Goal: Task Accomplishment & Management: Use online tool/utility

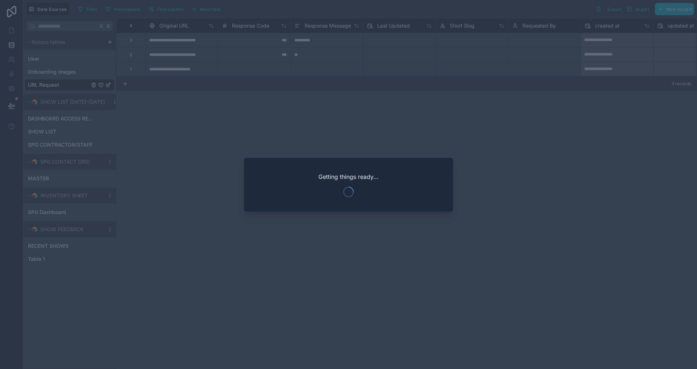
click at [322, 172] on div "Getting things ready..." at bounding box center [348, 185] width 209 height 54
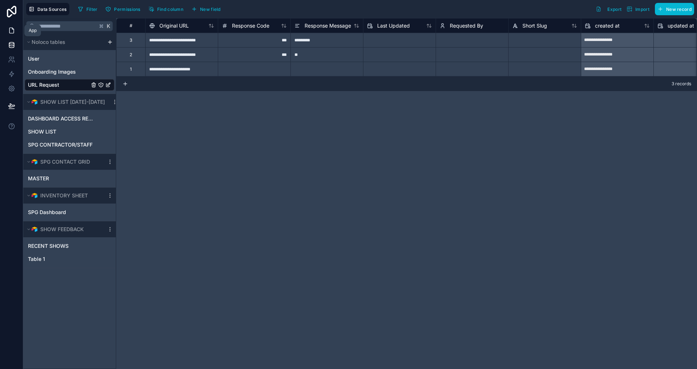
click at [15, 33] on icon at bounding box center [11, 30] width 7 height 7
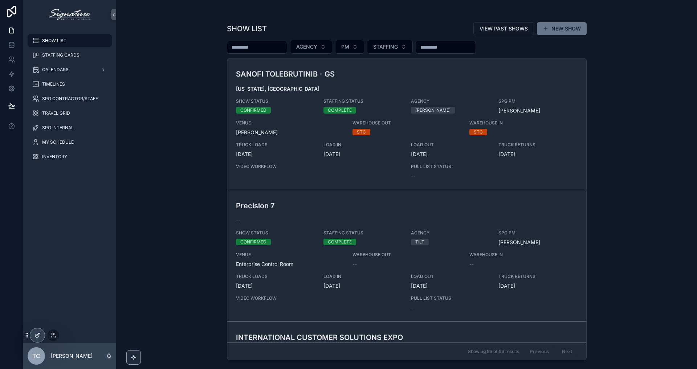
click at [37, 342] on div at bounding box center [37, 336] width 15 height 14
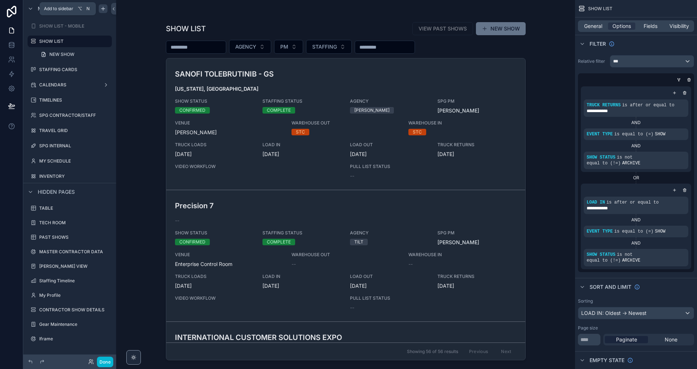
click at [104, 7] on icon "scrollable content" at bounding box center [103, 9] width 6 height 6
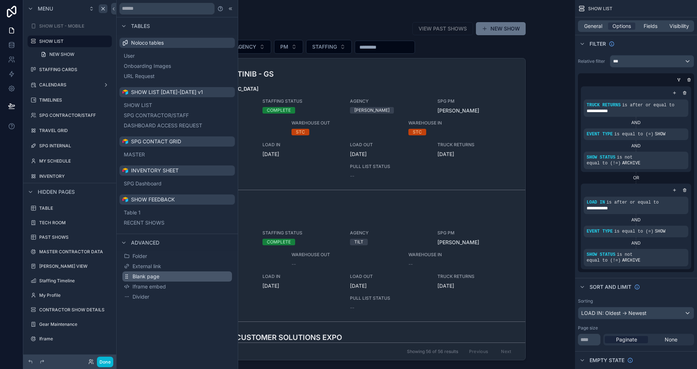
click at [150, 278] on span "Blank page" at bounding box center [146, 276] width 27 height 7
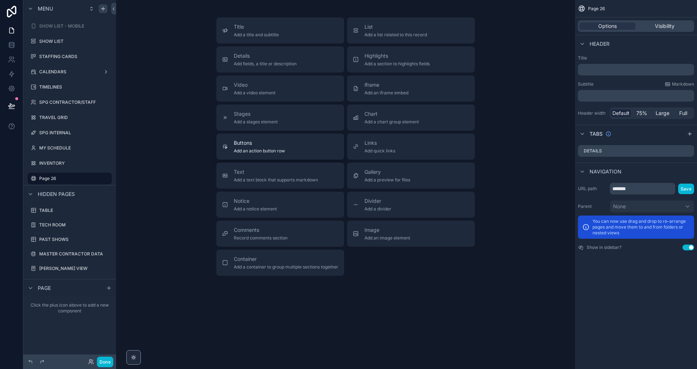
click at [272, 157] on button "Buttons Add an action button row" at bounding box center [280, 147] width 128 height 26
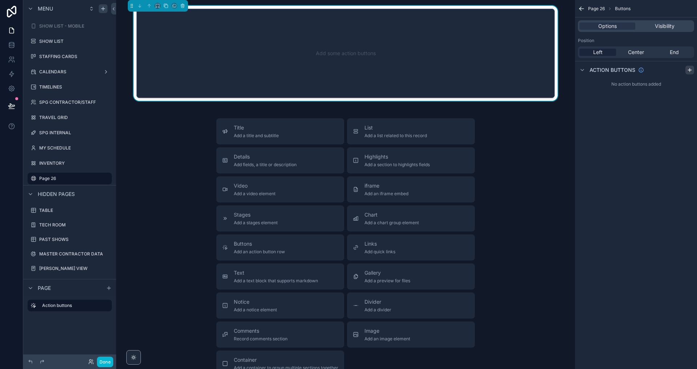
click at [687, 72] on icon "scrollable content" at bounding box center [690, 70] width 6 height 6
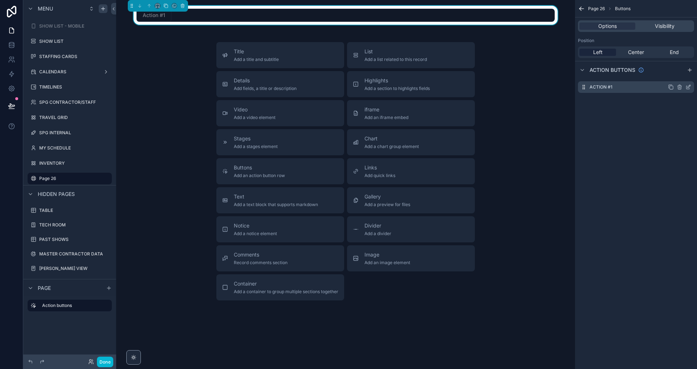
click at [690, 87] on icon "scrollable content" at bounding box center [688, 87] width 6 height 6
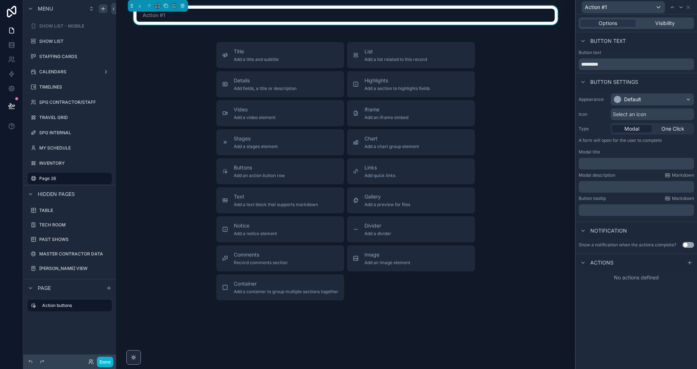
click at [605, 265] on span "Actions" at bounding box center [601, 262] width 23 height 7
click at [664, 131] on span "One Click" at bounding box center [672, 128] width 23 height 7
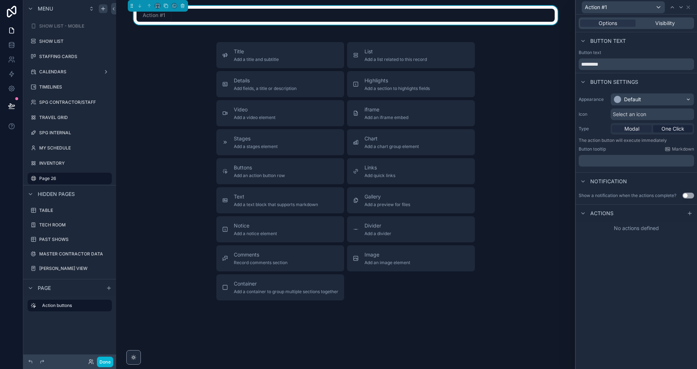
click at [632, 128] on span "Modal" at bounding box center [631, 128] width 15 height 7
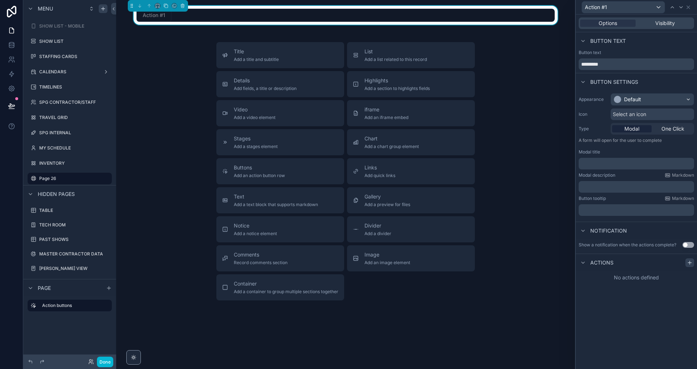
click at [689, 261] on icon at bounding box center [690, 263] width 6 height 6
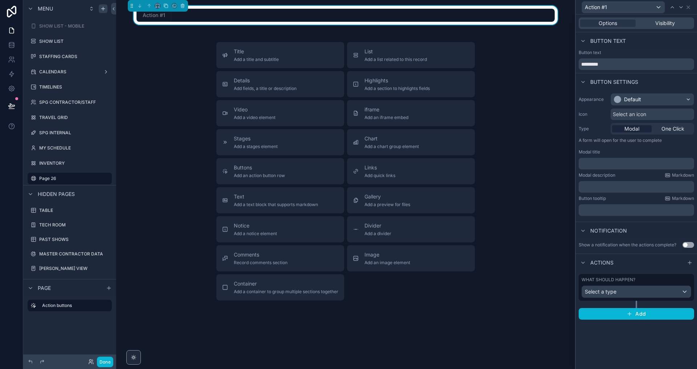
click at [633, 292] on div "Select a type" at bounding box center [636, 292] width 109 height 12
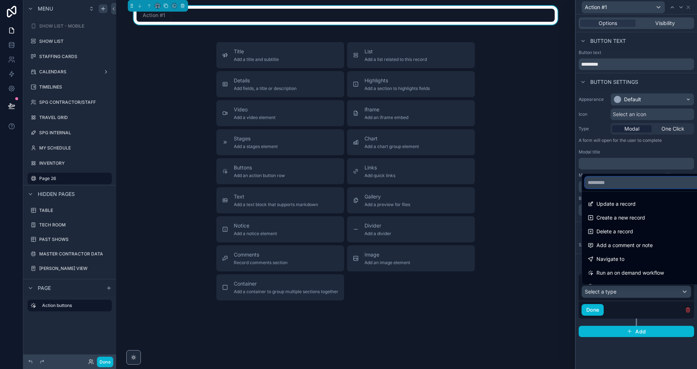
click at [605, 187] on input "text" at bounding box center [645, 183] width 120 height 12
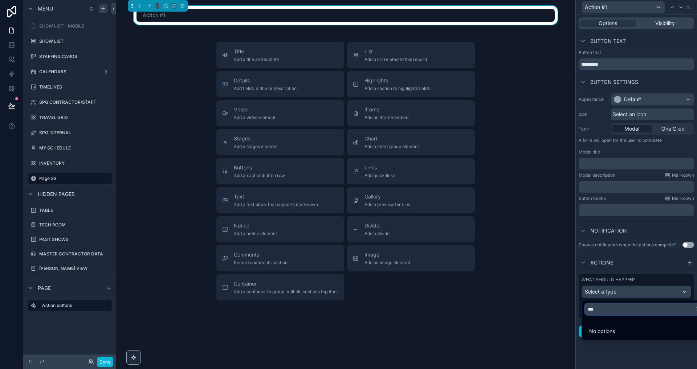
type input "****"
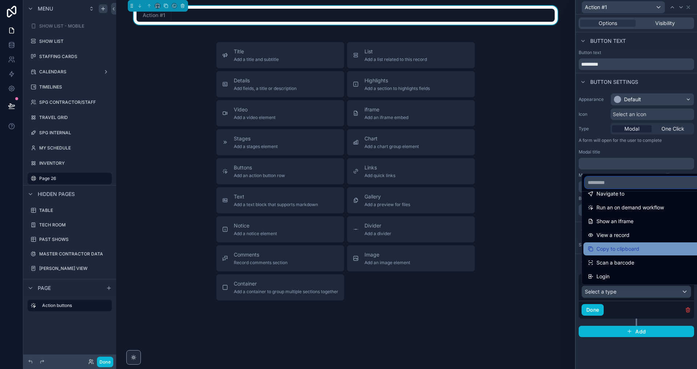
scroll to position [65, 0]
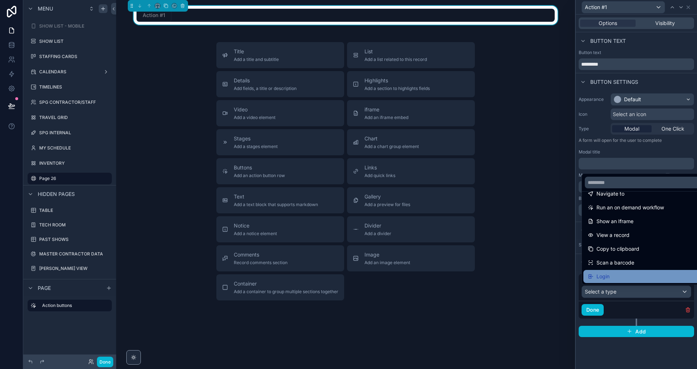
click at [623, 276] on div "Login" at bounding box center [645, 276] width 114 height 9
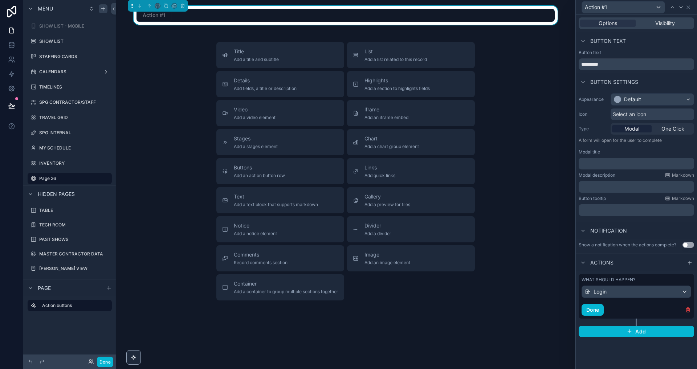
click at [623, 290] on div "Login" at bounding box center [636, 292] width 109 height 12
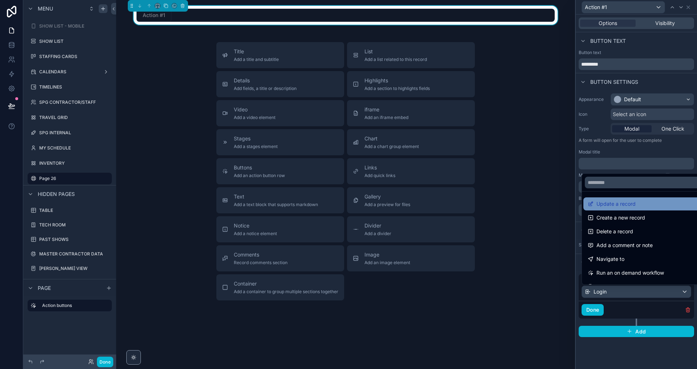
scroll to position [0, 0]
click at [641, 149] on div at bounding box center [636, 184] width 121 height 369
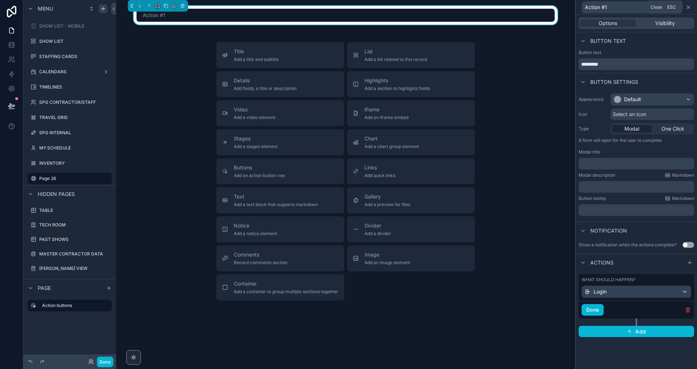
click at [689, 8] on icon at bounding box center [688, 7] width 3 height 3
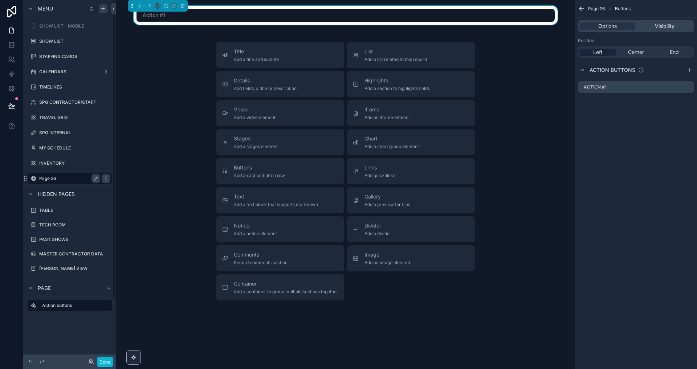
click at [105, 178] on icon "scrollable content" at bounding box center [106, 179] width 6 height 6
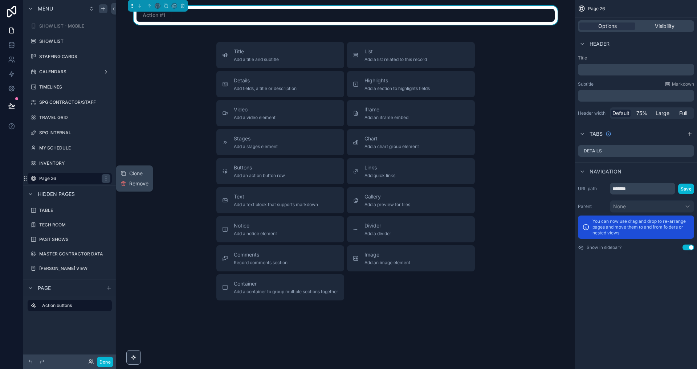
click at [134, 183] on span "Remove" at bounding box center [138, 183] width 19 height 7
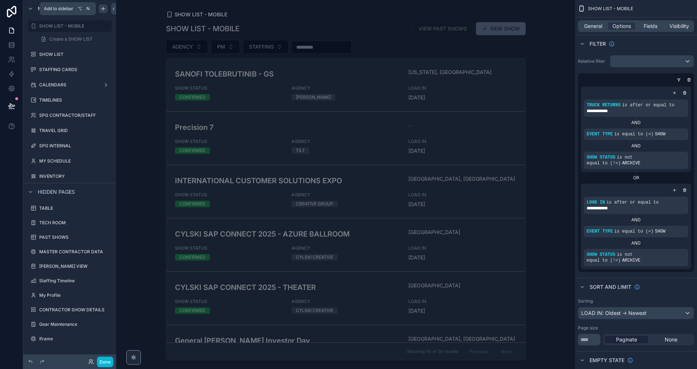
click at [103, 8] on icon "scrollable content" at bounding box center [103, 9] width 6 height 6
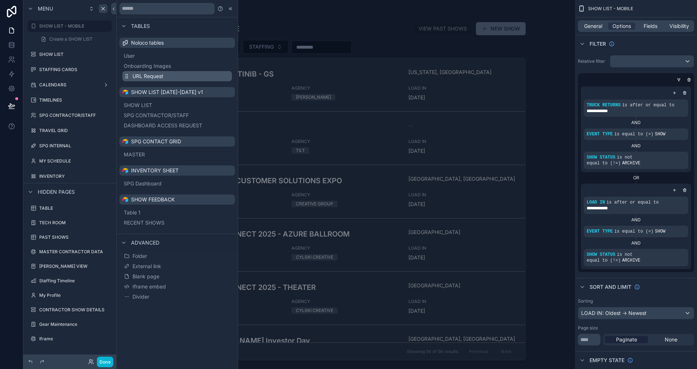
click at [156, 73] on span "URL Request" at bounding box center [148, 76] width 31 height 7
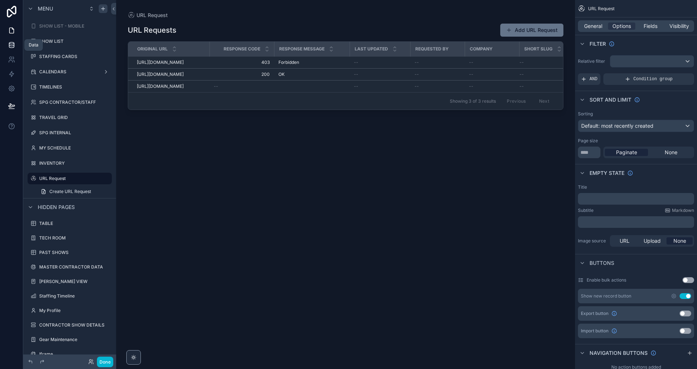
click at [13, 47] on icon at bounding box center [11, 46] width 5 height 3
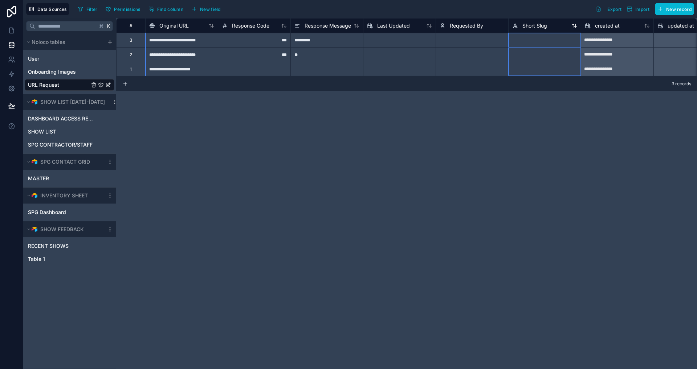
click at [538, 22] on span "Short Slug" at bounding box center [534, 25] width 25 height 7
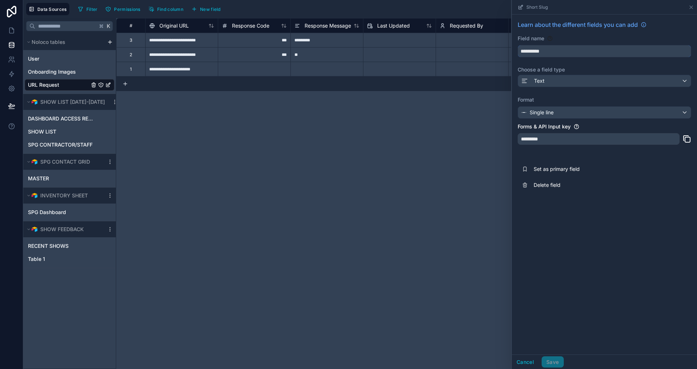
click at [563, 51] on input "**********" at bounding box center [604, 51] width 173 height 12
click at [528, 47] on input "**********" at bounding box center [604, 51] width 173 height 12
type input "**********"
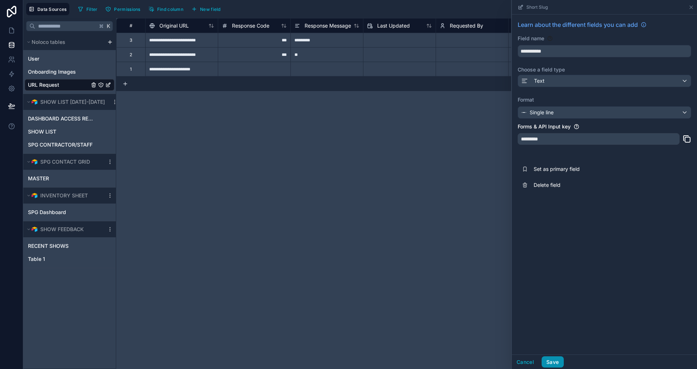
drag, startPoint x: 536, startPoint y: 224, endPoint x: 559, endPoint y: 362, distance: 139.5
click at [559, 362] on button "Save" at bounding box center [553, 363] width 22 height 12
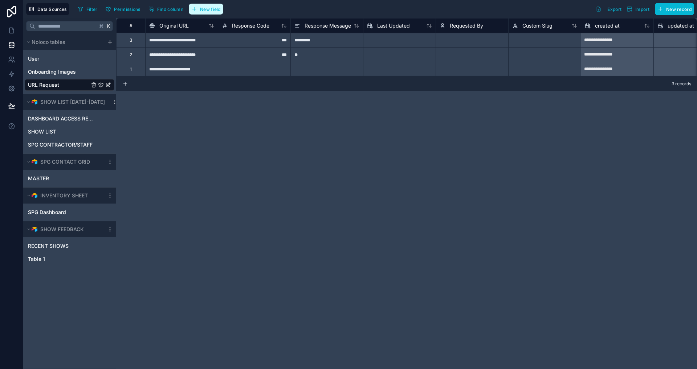
click at [196, 9] on icon "button" at bounding box center [194, 9] width 6 height 6
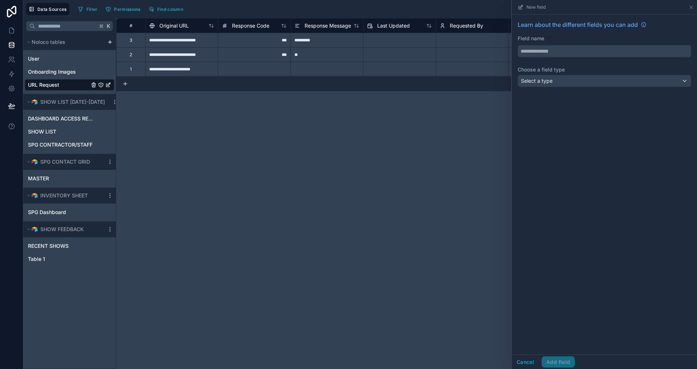
click at [564, 54] on input "text" at bounding box center [604, 51] width 173 height 12
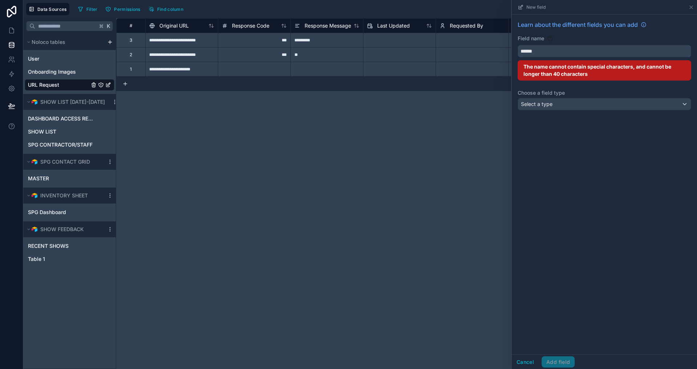
click at [604, 51] on button "*****" at bounding box center [605, 51] width 174 height 12
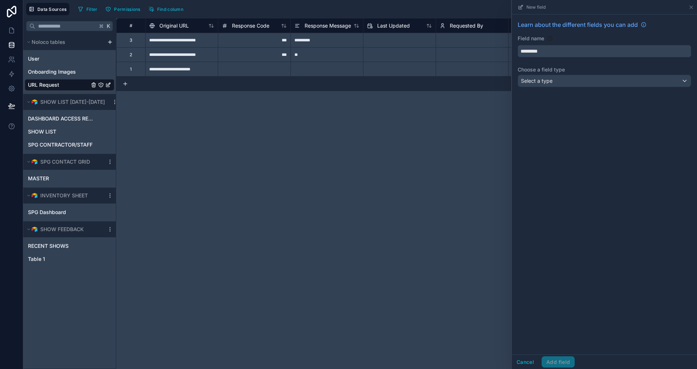
type input "*********"
click at [565, 83] on div "Select a type" at bounding box center [604, 81] width 173 height 12
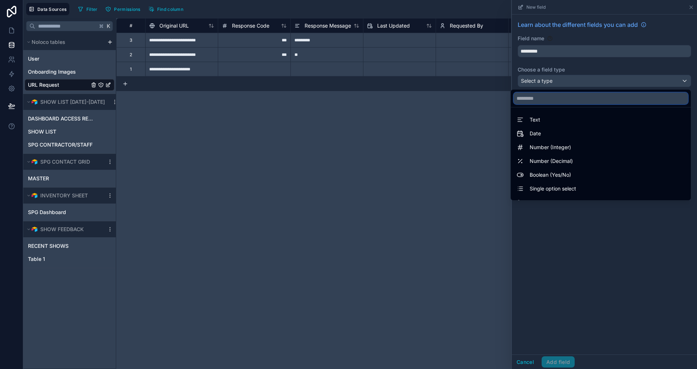
click at [555, 99] on input "text" at bounding box center [601, 99] width 174 height 12
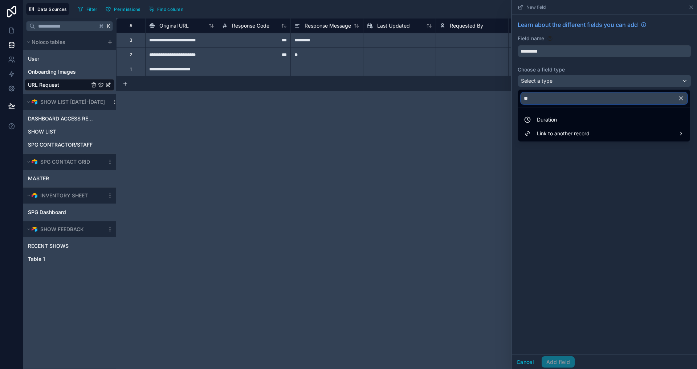
type input "*"
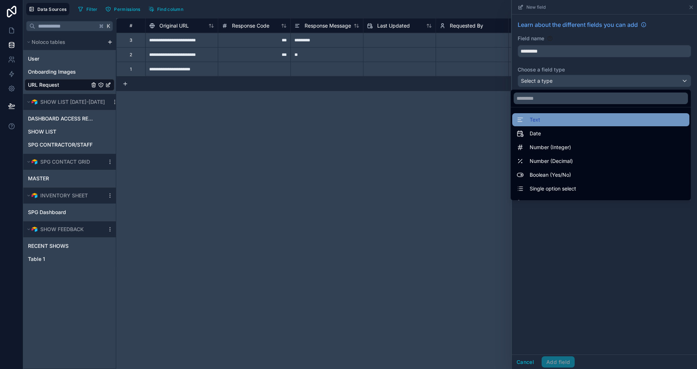
click at [552, 118] on div "Text" at bounding box center [601, 119] width 168 height 9
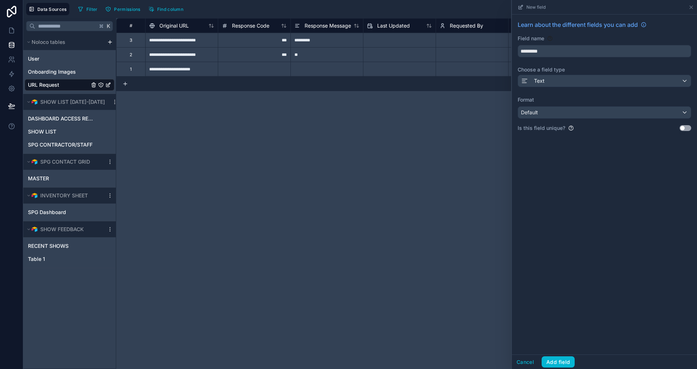
click at [566, 115] on div "Default" at bounding box center [604, 113] width 173 height 12
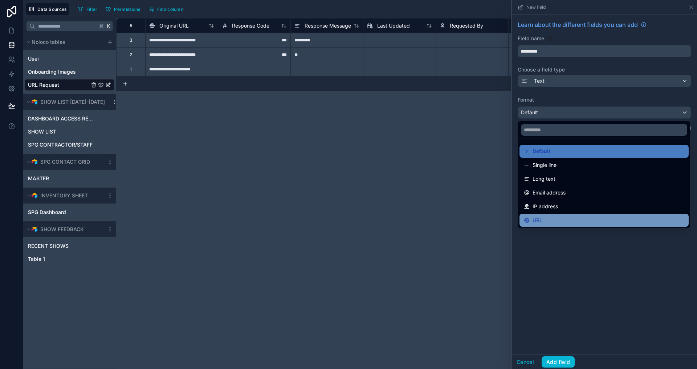
click at [540, 225] on div "URL" at bounding box center [604, 220] width 169 height 13
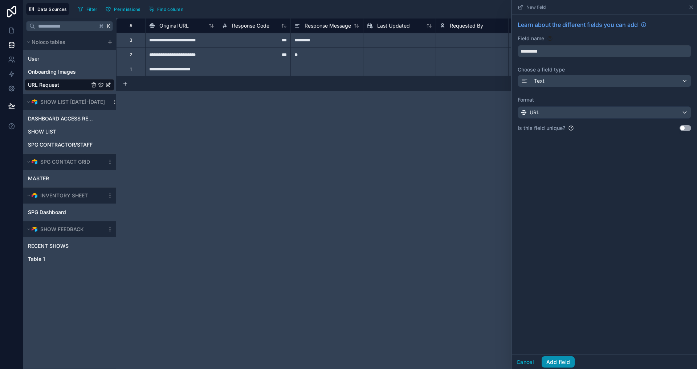
click at [553, 359] on button "Add field" at bounding box center [558, 363] width 33 height 12
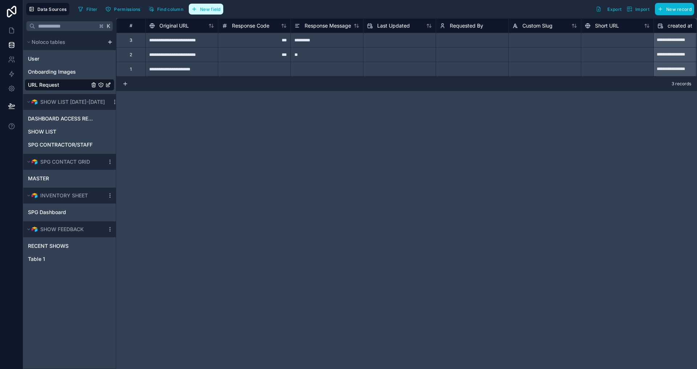
click at [201, 11] on span "New field" at bounding box center [210, 9] width 21 height 5
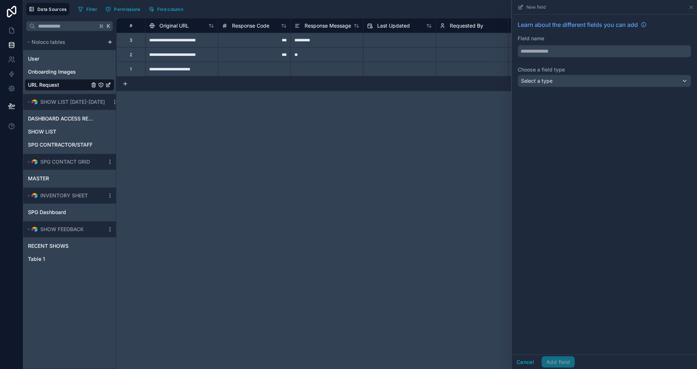
click at [537, 41] on label "Field name" at bounding box center [531, 38] width 27 height 7
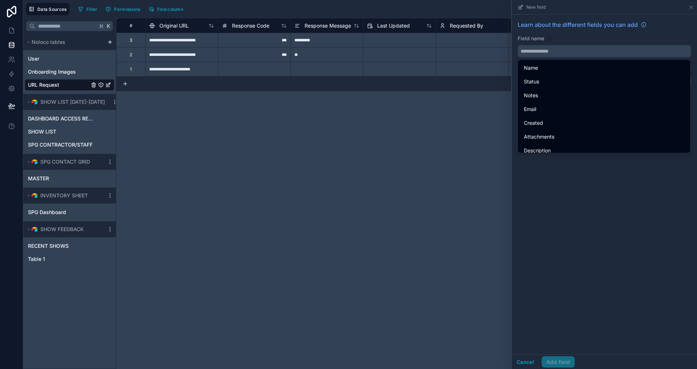
click at [537, 48] on input "text" at bounding box center [604, 51] width 173 height 12
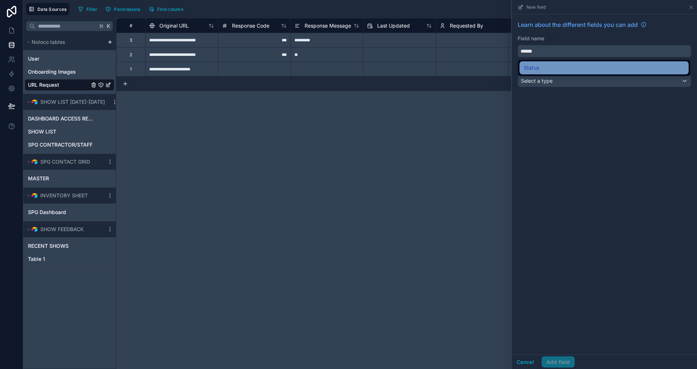
type input "******"
click at [527, 67] on span "Status" at bounding box center [531, 68] width 15 height 9
click at [546, 80] on span "Select a type" at bounding box center [537, 81] width 32 height 6
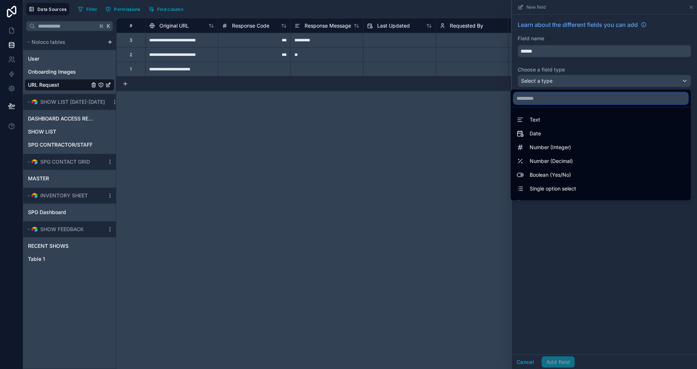
click at [541, 98] on input "text" at bounding box center [601, 99] width 174 height 12
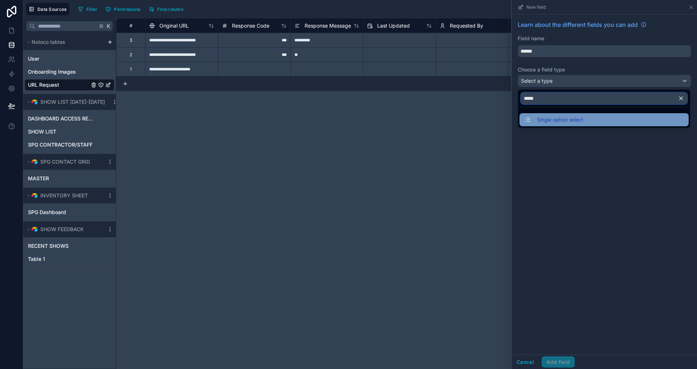
type input "*****"
click at [550, 123] on span "Single option select" at bounding box center [560, 119] width 46 height 9
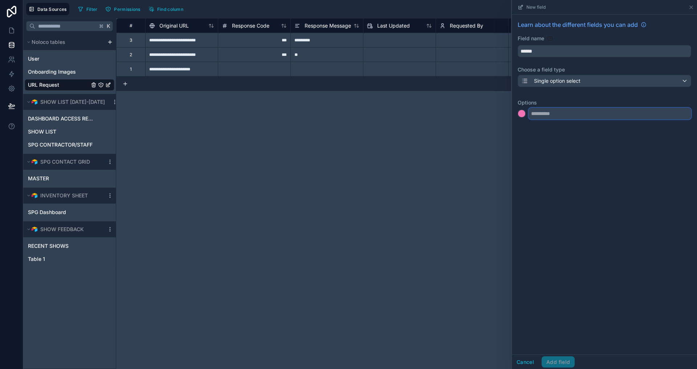
click at [565, 117] on input "text" at bounding box center [610, 114] width 163 height 12
type input "*******"
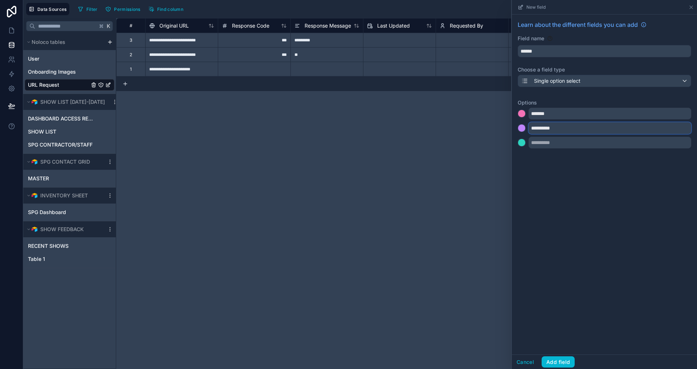
type input "**********"
type input "******"
click at [520, 111] on div at bounding box center [521, 113] width 7 height 7
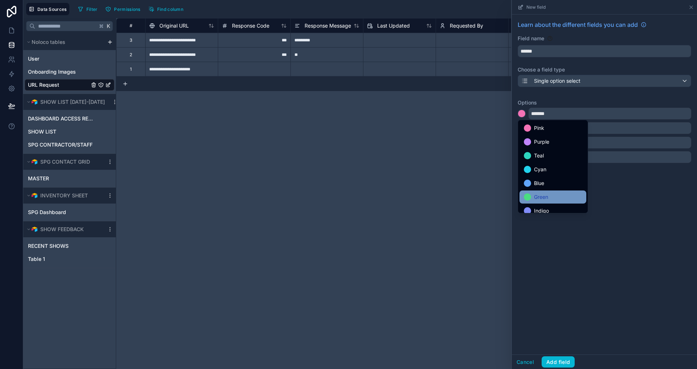
click at [553, 201] on div "Green" at bounding box center [553, 197] width 58 height 9
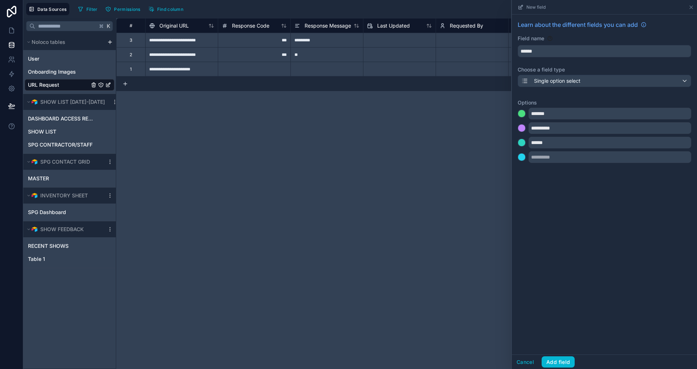
click at [521, 126] on div at bounding box center [521, 128] width 7 height 7
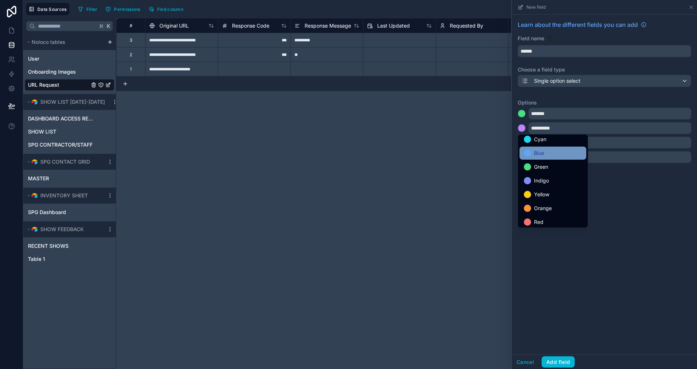
scroll to position [56, 0]
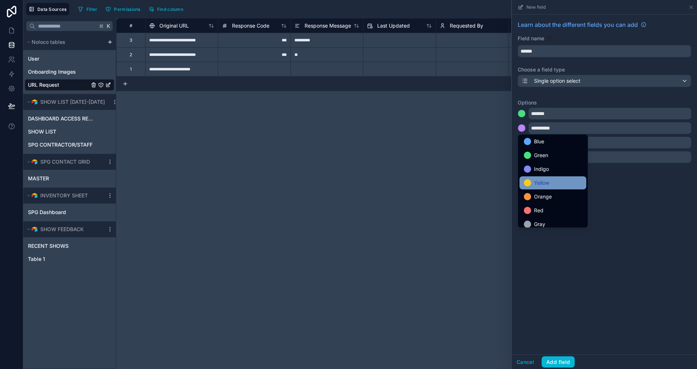
click at [565, 182] on div "Yellow" at bounding box center [553, 183] width 58 height 9
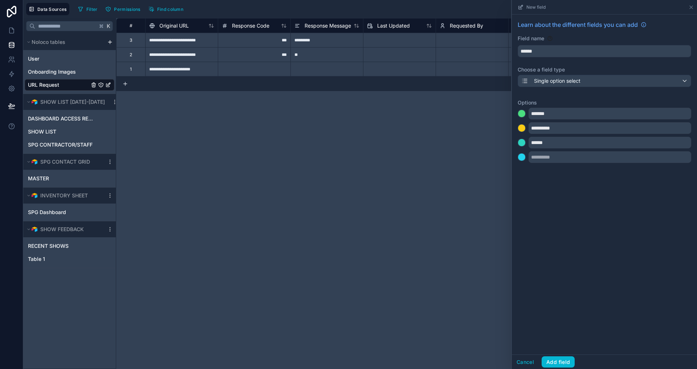
click at [525, 142] on div at bounding box center [521, 142] width 7 height 7
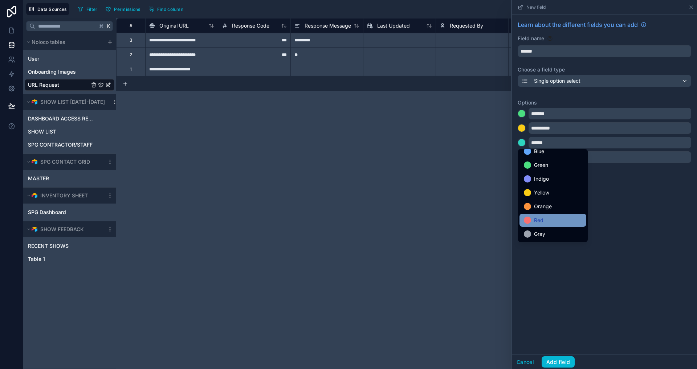
scroll to position [61, 0]
click at [545, 222] on div "Red" at bounding box center [553, 220] width 58 height 9
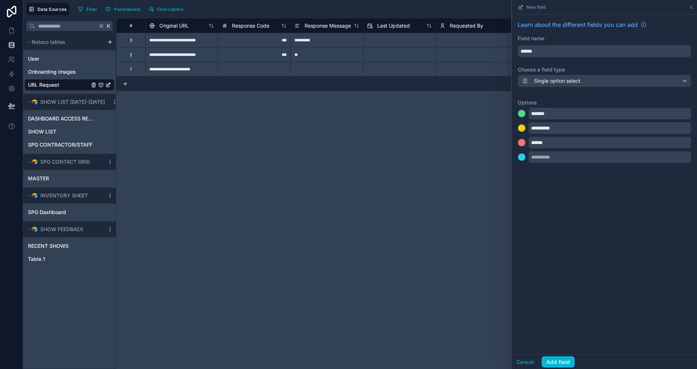
click at [542, 195] on div "**********" at bounding box center [604, 185] width 185 height 340
click at [558, 365] on button "Add field" at bounding box center [558, 363] width 33 height 12
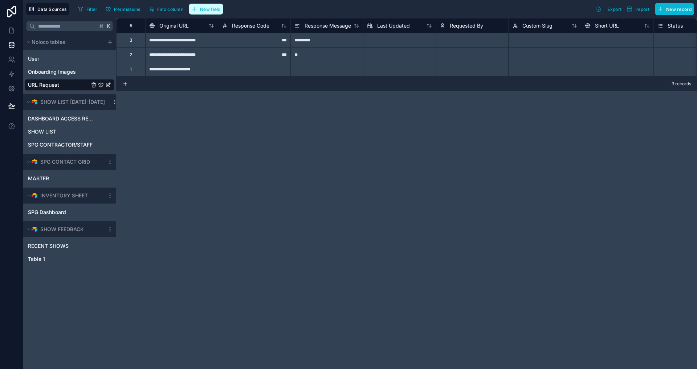
click at [199, 10] on button "New field" at bounding box center [206, 9] width 34 height 11
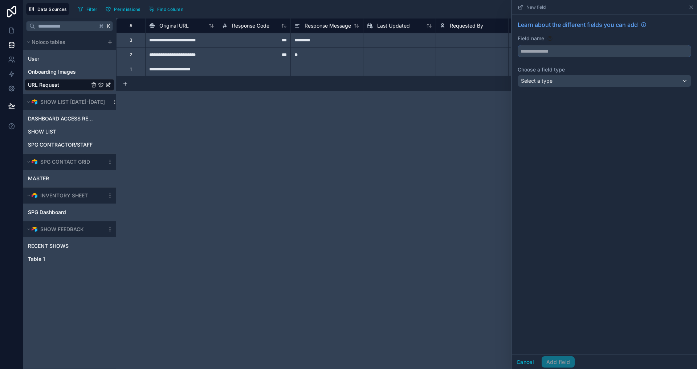
click at [536, 55] on input "text" at bounding box center [604, 51] width 173 height 12
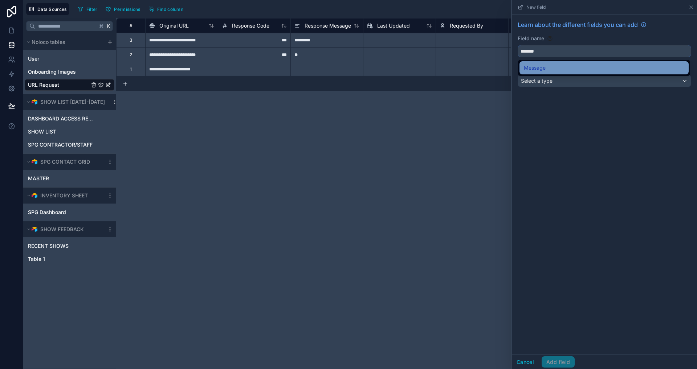
type input "*******"
click at [540, 68] on span "Message" at bounding box center [535, 68] width 22 height 9
click at [540, 90] on div "Learn about the different fields you can add Field name ******* Choose a field …" at bounding box center [604, 55] width 185 height 81
click at [540, 84] on span "Select a type" at bounding box center [537, 80] width 32 height 7
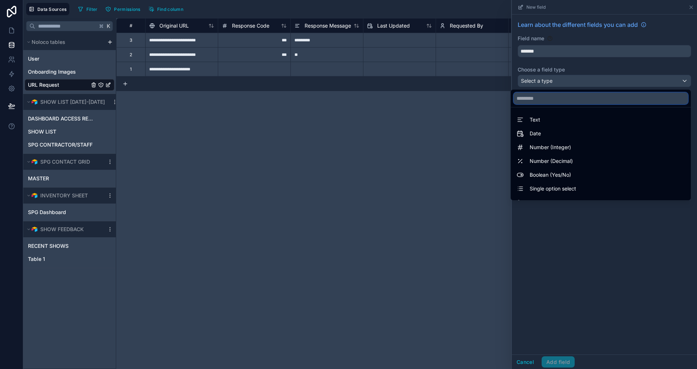
click at [557, 93] on input "text" at bounding box center [601, 99] width 174 height 12
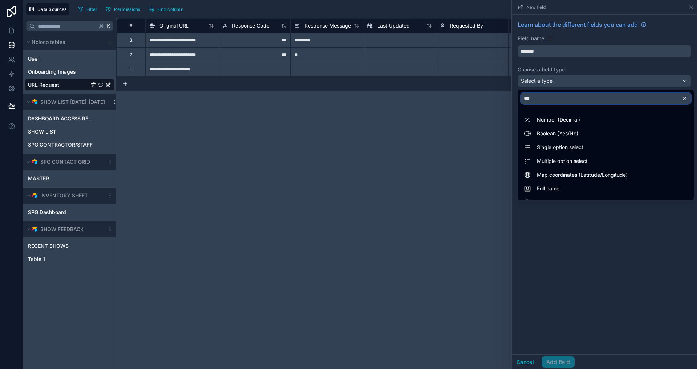
type input "****"
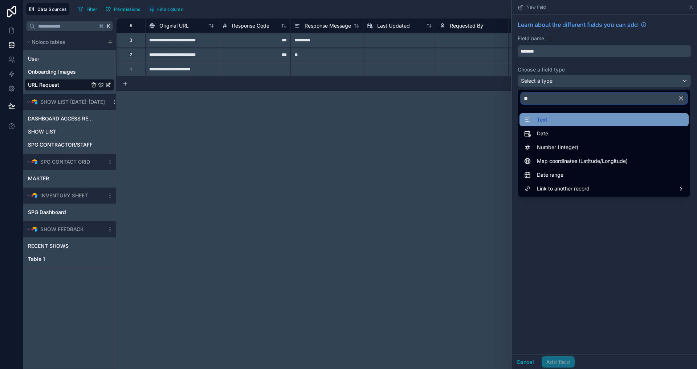
type input "**"
click at [556, 122] on div "Text" at bounding box center [604, 119] width 160 height 9
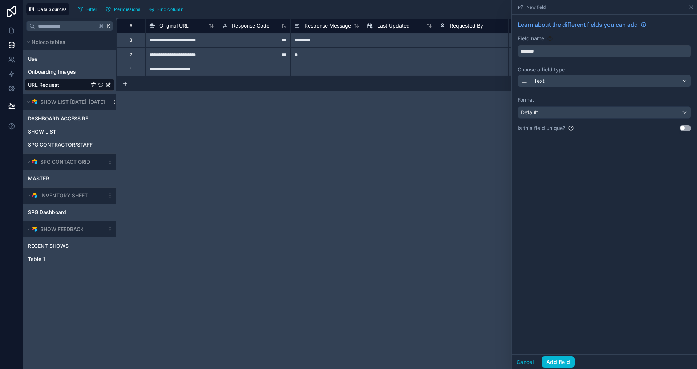
click at [559, 116] on div "Default" at bounding box center [604, 113] width 173 height 12
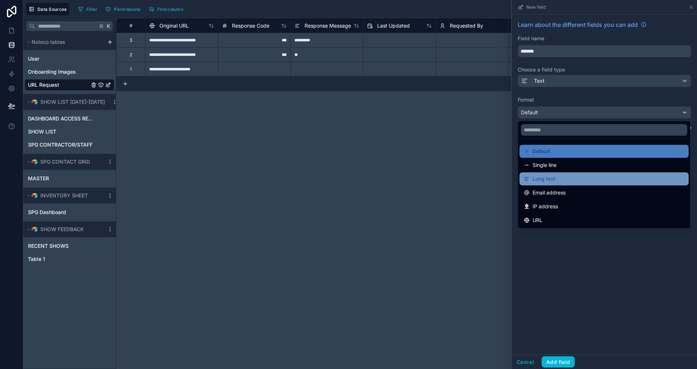
click at [562, 174] on div "Long text" at bounding box center [604, 178] width 169 height 13
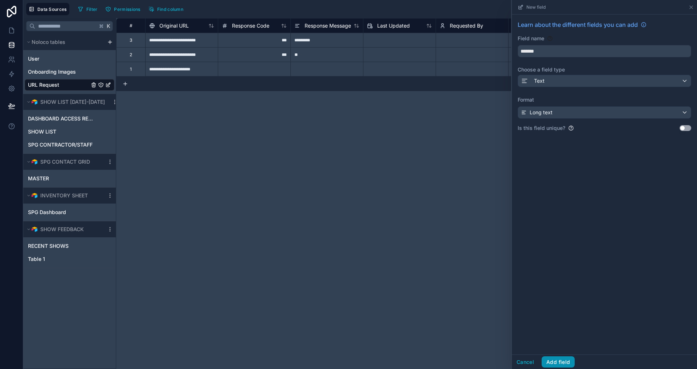
click at [554, 361] on button "Add field" at bounding box center [558, 363] width 33 height 12
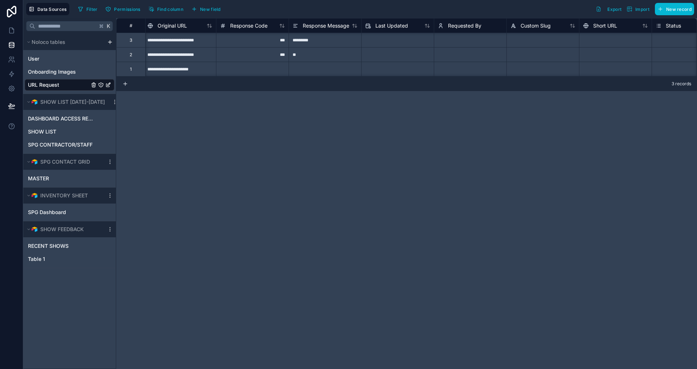
scroll to position [0, 2]
click at [251, 31] on div "Response Code" at bounding box center [252, 25] width 73 height 15
click at [256, 27] on span "Response Code" at bounding box center [248, 25] width 37 height 7
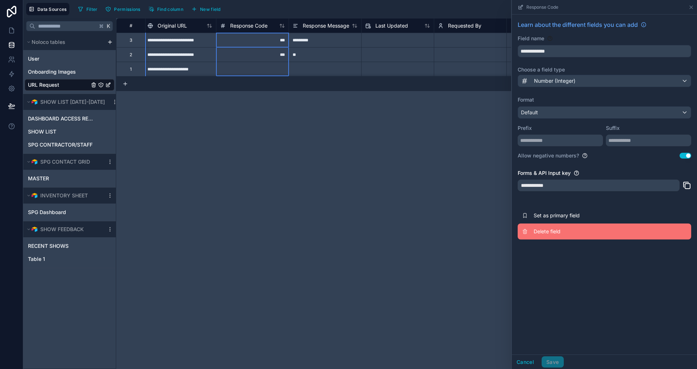
click at [559, 229] on span "Delete field" at bounding box center [586, 231] width 105 height 7
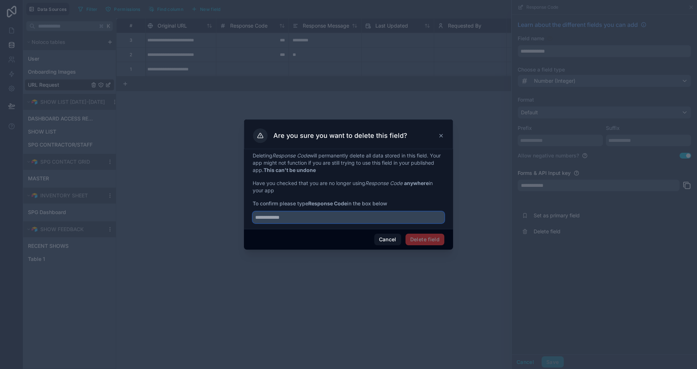
click at [286, 218] on input "text" at bounding box center [349, 218] width 192 height 12
type input "**********"
drag, startPoint x: 358, startPoint y: 215, endPoint x: 423, endPoint y: 240, distance: 69.0
click at [423, 240] on button "Delete field" at bounding box center [425, 240] width 39 height 12
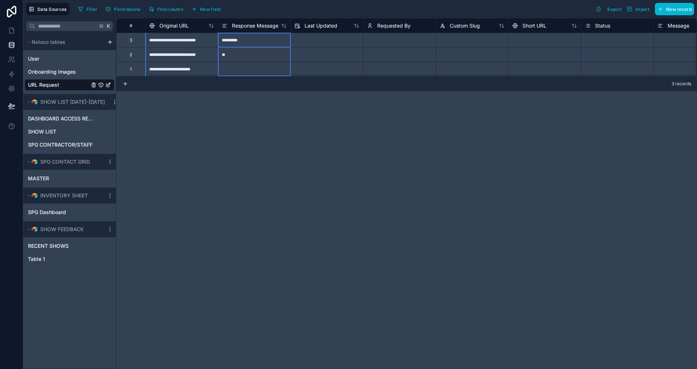
click at [265, 25] on span "Response Message" at bounding box center [255, 25] width 46 height 7
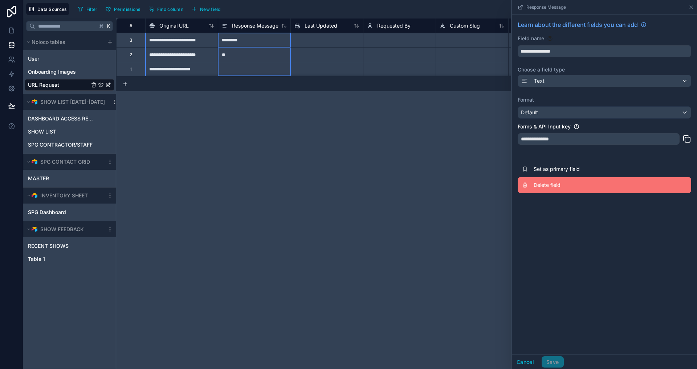
click at [550, 186] on span "Delete field" at bounding box center [586, 185] width 105 height 7
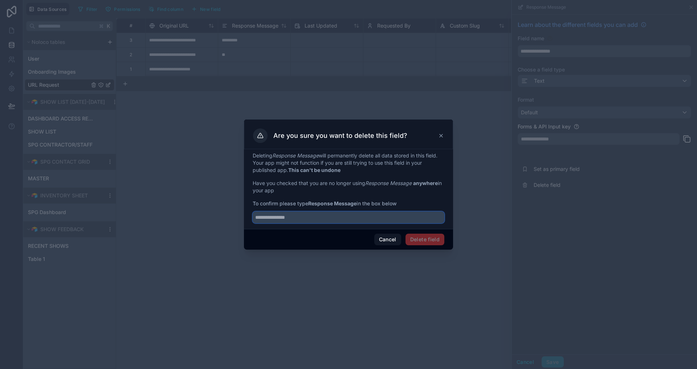
click at [392, 220] on input "text" at bounding box center [349, 218] width 192 height 12
type input "**********"
click at [429, 242] on button "Delete field" at bounding box center [425, 240] width 39 height 12
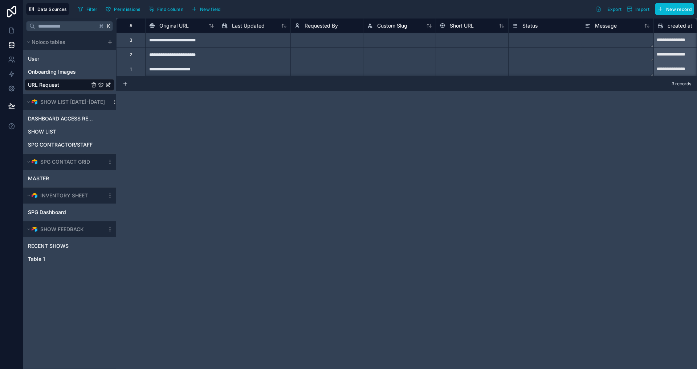
click at [213, 200] on div "**********" at bounding box center [406, 193] width 581 height 351
click at [352, 146] on div "**********" at bounding box center [406, 193] width 581 height 351
click at [12, 34] on icon at bounding box center [11, 30] width 7 height 7
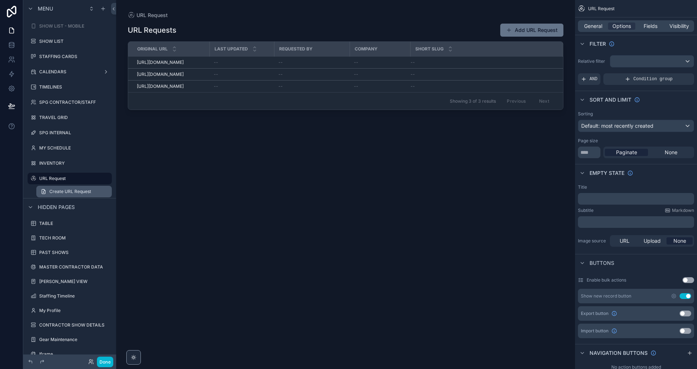
click at [77, 194] on span "Create URL Request" at bounding box center [70, 192] width 42 height 6
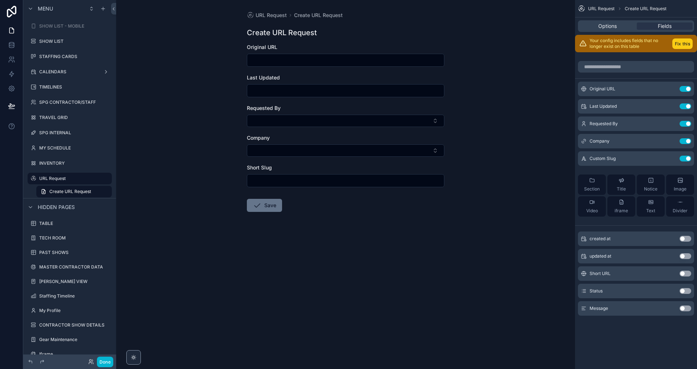
drag, startPoint x: 542, startPoint y: 224, endPoint x: 680, endPoint y: 46, distance: 225.1
click at [680, 46] on button "Fix this" at bounding box center [682, 43] width 20 height 11
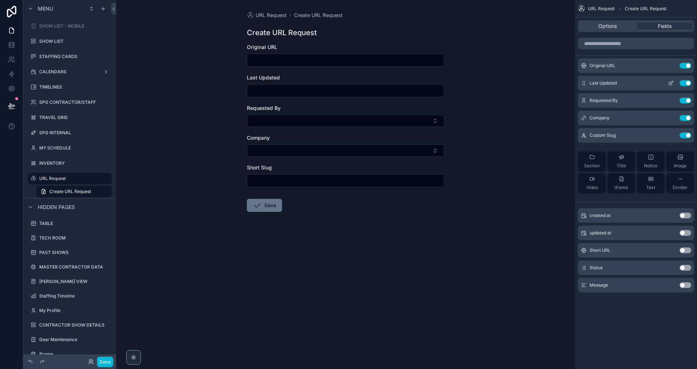
click at [684, 78] on div "Last Updated Use setting" at bounding box center [636, 83] width 116 height 15
click at [260, 94] on input "scrollable content" at bounding box center [345, 91] width 197 height 10
click at [499, 95] on div "URL Request Create URL Request Create URL Request Original URL Last Updated Req…" at bounding box center [345, 184] width 459 height 369
click at [686, 82] on button "Use setting" at bounding box center [686, 83] width 12 height 6
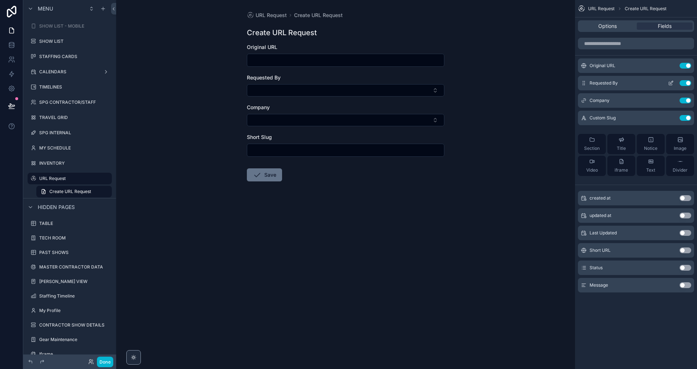
click at [684, 84] on button "Use setting" at bounding box center [686, 83] width 12 height 6
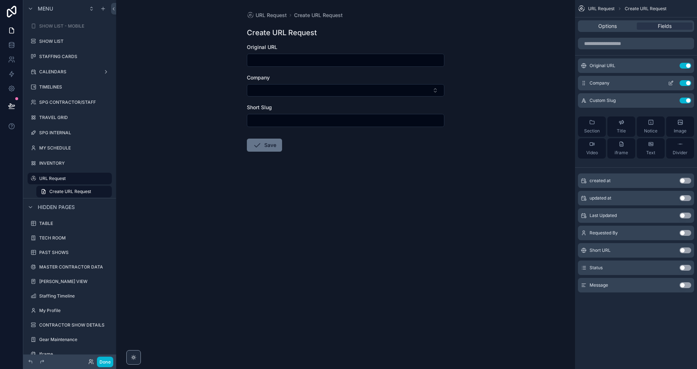
click at [684, 84] on button "Use setting" at bounding box center [686, 83] width 12 height 6
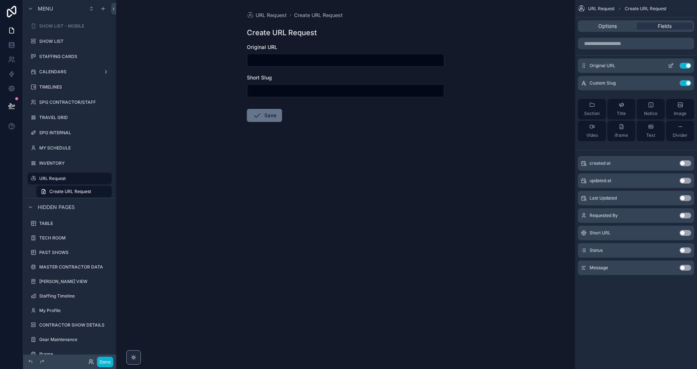
click at [672, 66] on icon "scrollable content" at bounding box center [671, 66] width 6 height 6
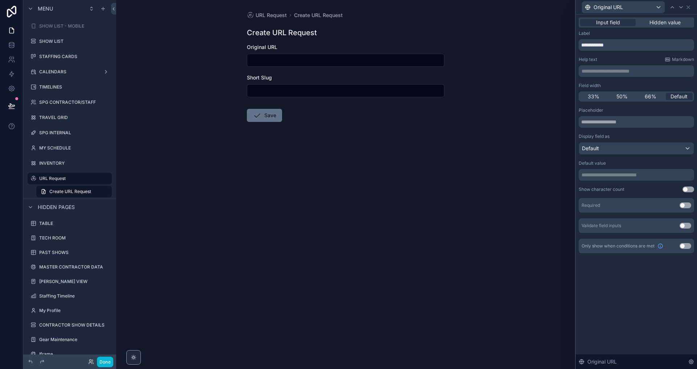
click at [685, 207] on button "Use setting" at bounding box center [686, 206] width 12 height 6
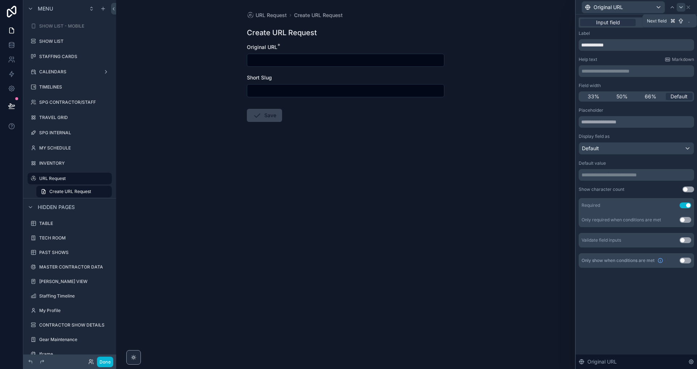
click at [683, 10] on div at bounding box center [681, 7] width 9 height 9
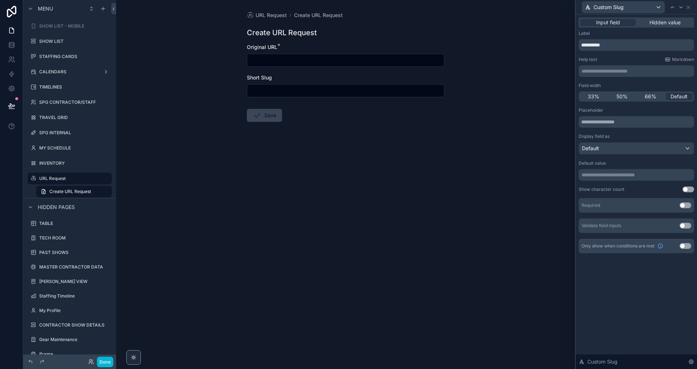
click at [614, 73] on p "**********" at bounding box center [637, 71] width 111 height 7
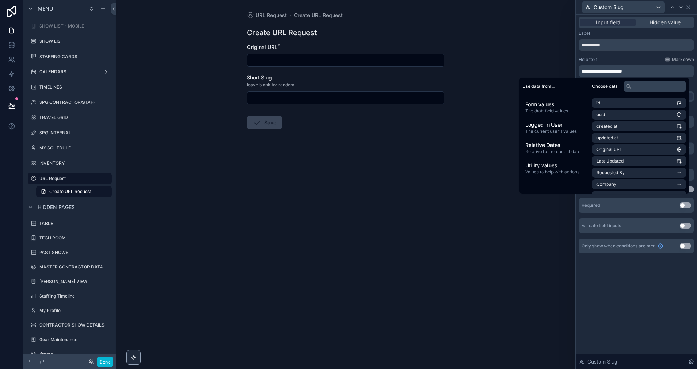
click at [636, 59] on div "Help text Markdown" at bounding box center [636, 60] width 115 height 6
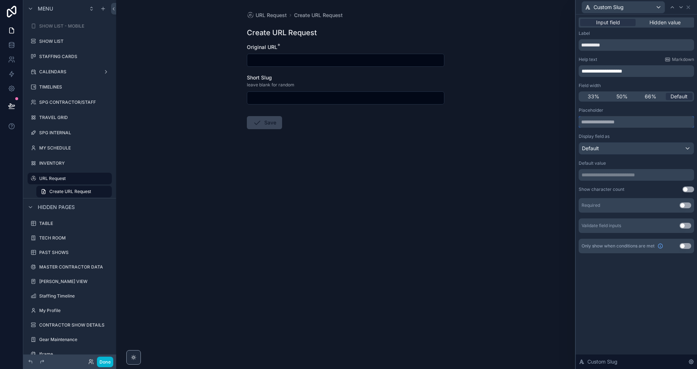
click at [598, 121] on input "text" at bounding box center [636, 122] width 115 height 12
paste input "**********"
type input "**********"
drag, startPoint x: 651, startPoint y: 73, endPoint x: 507, endPoint y: 73, distance: 143.8
click at [507, 73] on div "**********" at bounding box center [348, 184] width 697 height 369
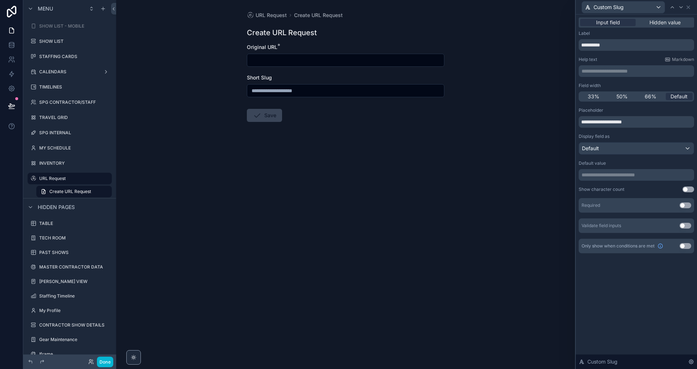
click at [318, 174] on div "URL Request Create URL Request Create URL Request Original URL * Short Slug Save" at bounding box center [345, 184] width 459 height 369
click at [69, 175] on div "URL Request" at bounding box center [69, 178] width 61 height 9
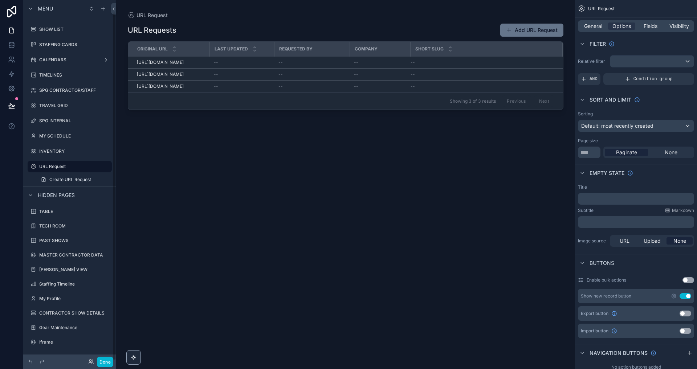
scroll to position [12, 0]
click at [105, 7] on icon "scrollable content" at bounding box center [103, 9] width 6 height 6
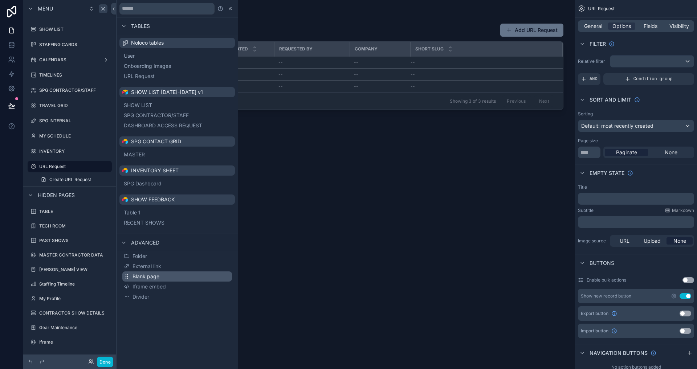
click at [156, 278] on span "Blank page" at bounding box center [146, 276] width 27 height 7
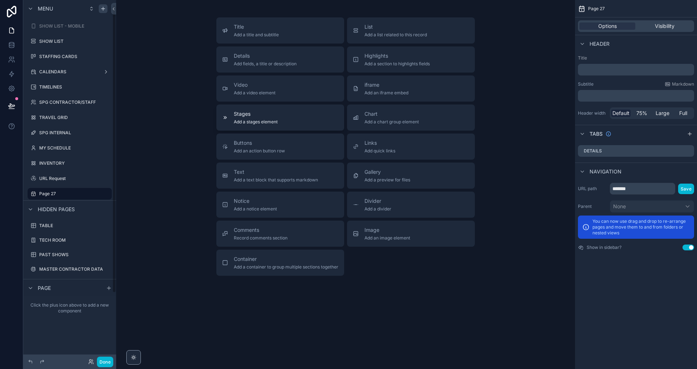
scroll to position [6, 0]
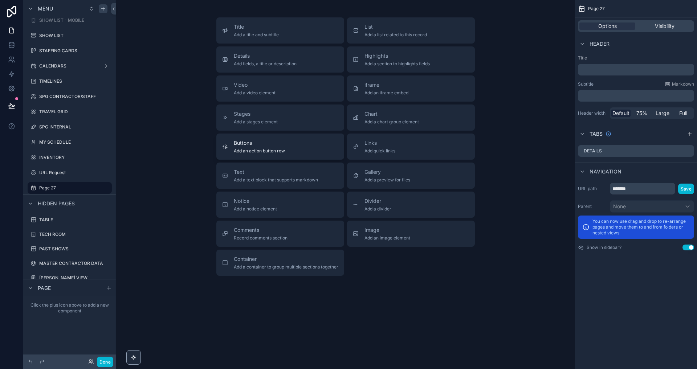
click at [285, 155] on button "Buttons Add an action button row" at bounding box center [280, 147] width 128 height 26
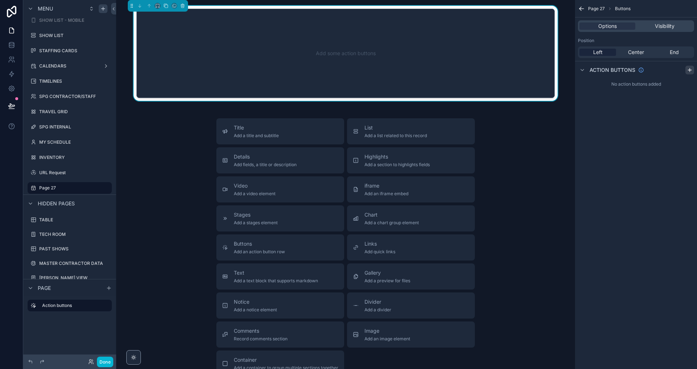
click at [688, 71] on icon "scrollable content" at bounding box center [690, 70] width 6 height 6
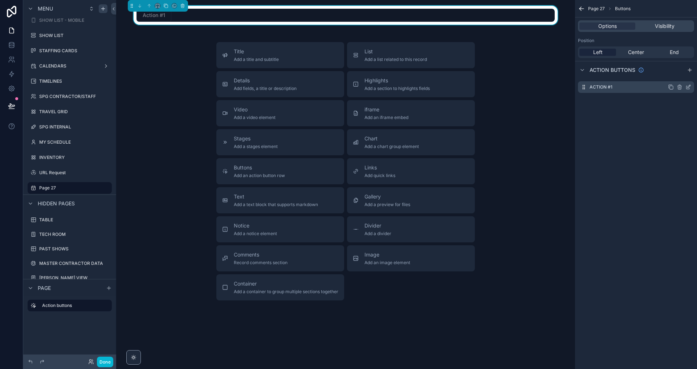
click at [687, 88] on icon "scrollable content" at bounding box center [688, 87] width 6 height 6
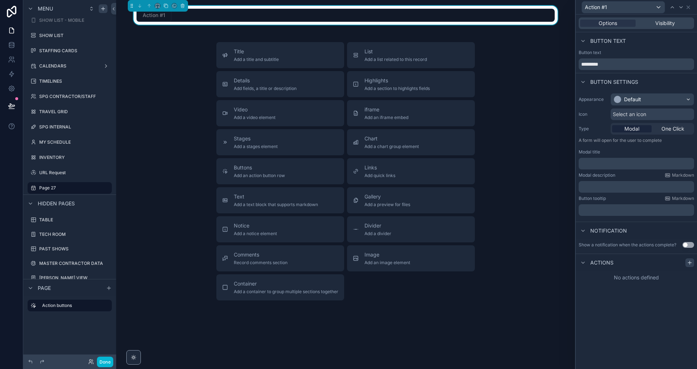
click at [687, 264] on div at bounding box center [689, 262] width 9 height 9
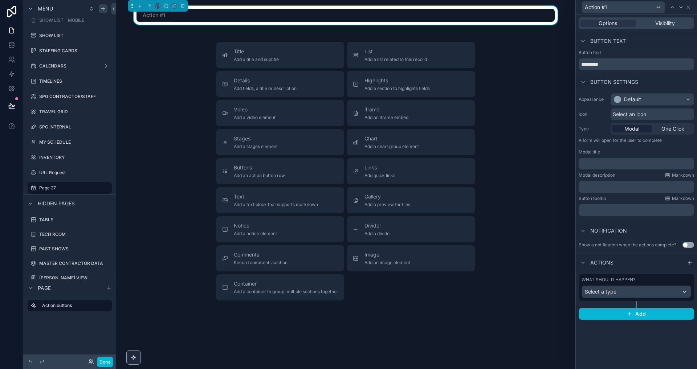
click at [624, 292] on div "Select a type" at bounding box center [636, 292] width 109 height 12
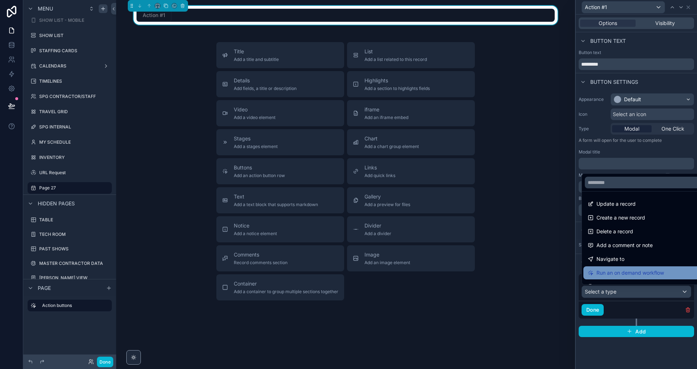
click at [624, 274] on span "Run an on demand workflow" at bounding box center [631, 273] width 68 height 9
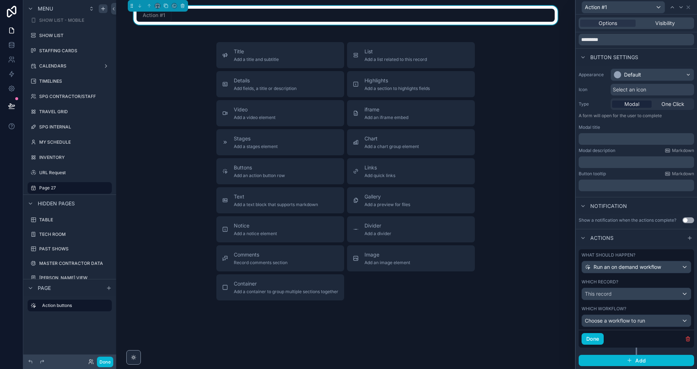
scroll to position [24, 0]
click at [610, 294] on span "This record" at bounding box center [598, 294] width 27 height 7
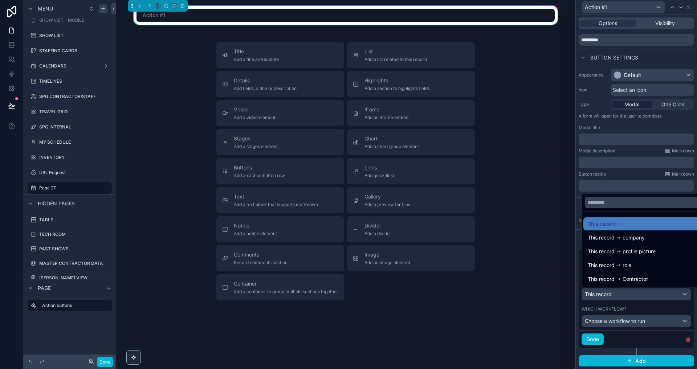
click at [624, 306] on div at bounding box center [636, 184] width 121 height 369
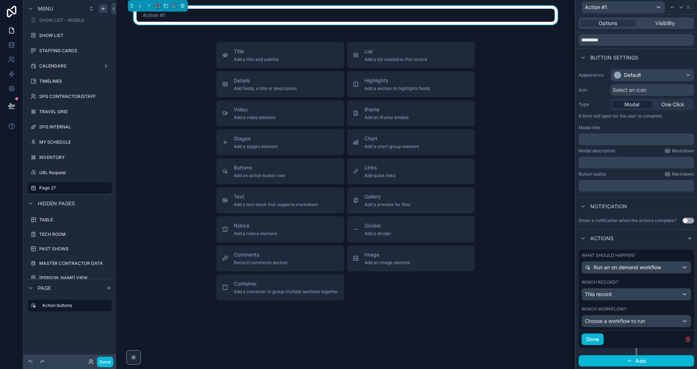
click at [627, 325] on span "Choose a workflow to run" at bounding box center [615, 321] width 60 height 7
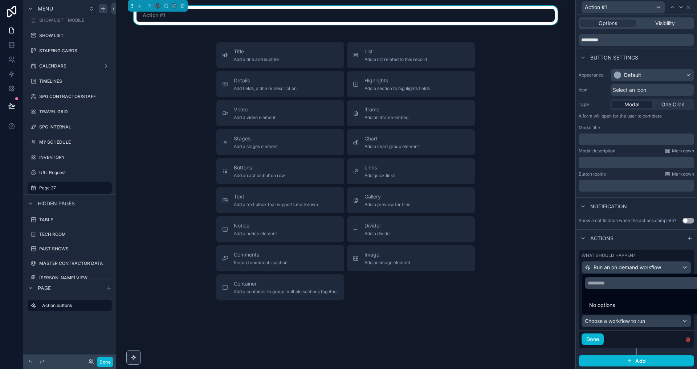
click at [628, 320] on div at bounding box center [636, 184] width 121 height 369
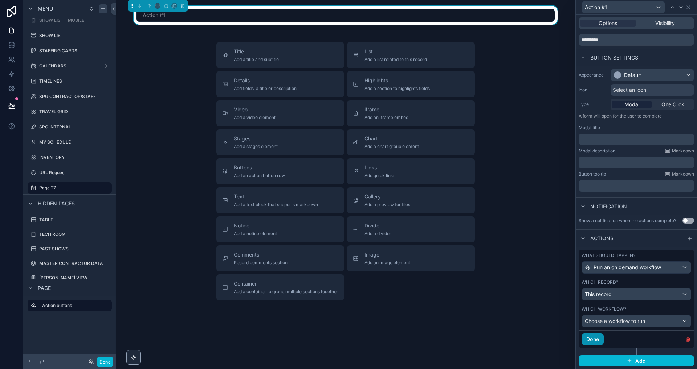
click at [589, 339] on button "Done" at bounding box center [593, 340] width 22 height 12
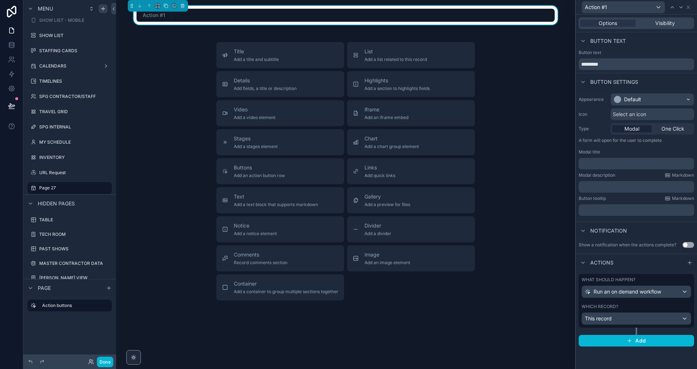
click at [532, 41] on div "Action #1 Title Add a title and subtitle List Add a list related to this record…" at bounding box center [345, 179] width 459 height 359
click at [104, 359] on button "Done" at bounding box center [105, 362] width 16 height 11
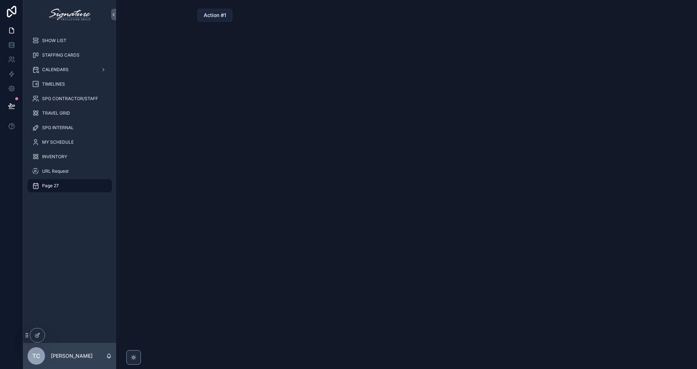
click at [220, 12] on span "Action #1" at bounding box center [215, 15] width 23 height 7
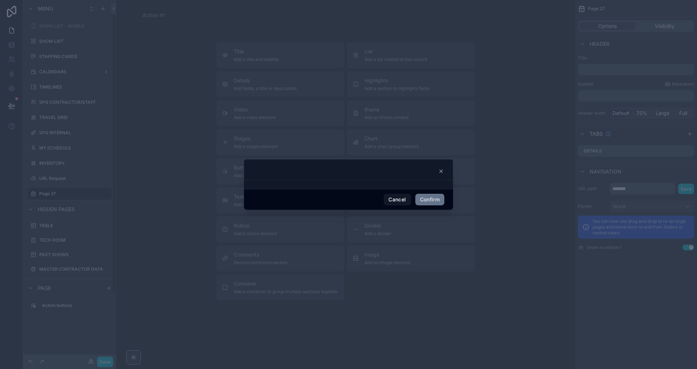
scroll to position [6, 0]
click at [442, 170] on icon at bounding box center [441, 171] width 6 height 6
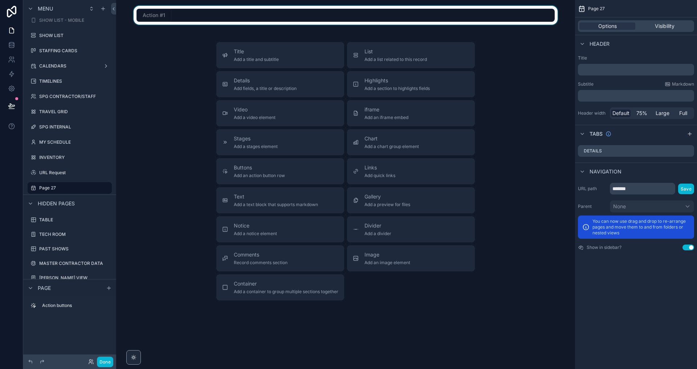
click at [206, 16] on div "scrollable content" at bounding box center [345, 15] width 447 height 19
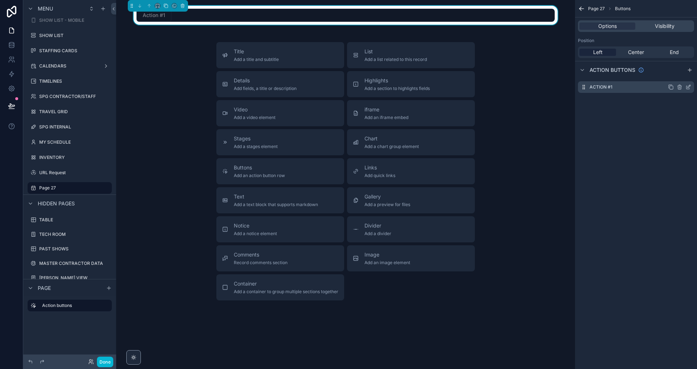
click at [686, 87] on icon "scrollable content" at bounding box center [688, 87] width 6 height 6
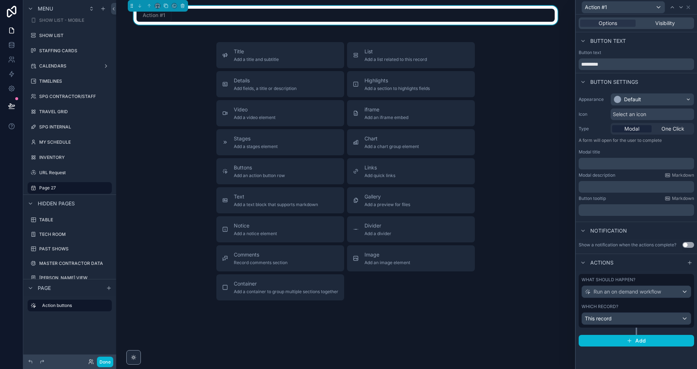
click at [618, 294] on span "Run an on demand workflow" at bounding box center [628, 291] width 68 height 7
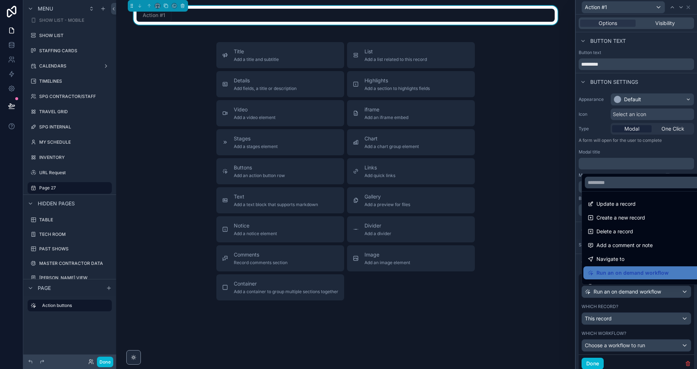
click at [620, 301] on div at bounding box center [636, 184] width 121 height 369
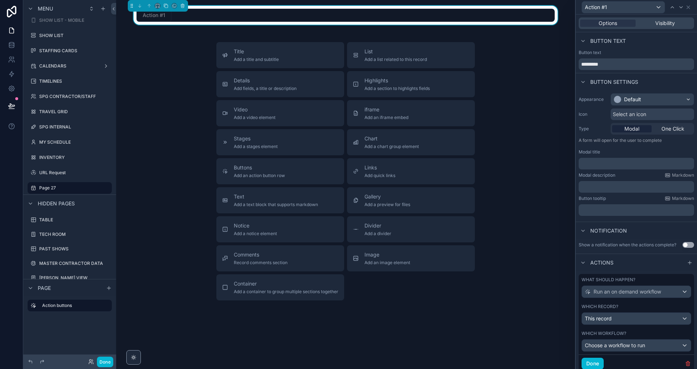
click at [616, 293] on span "Run an on demand workflow" at bounding box center [628, 291] width 68 height 7
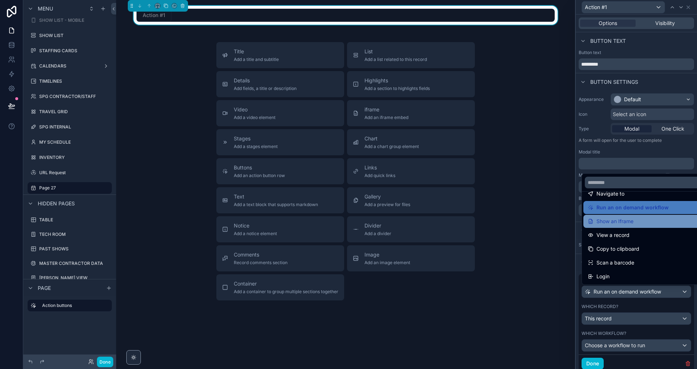
scroll to position [65, 0]
click at [170, 166] on div "Title Add a title and subtitle List Add a list related to this record Details A…" at bounding box center [345, 171] width 447 height 258
click at [12, 75] on icon at bounding box center [11, 73] width 7 height 7
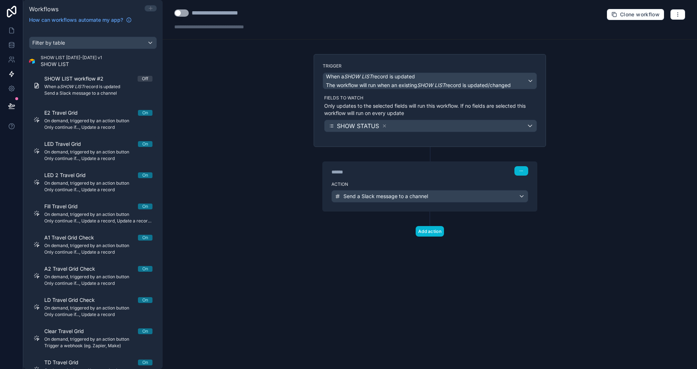
click at [152, 8] on icon at bounding box center [151, 8] width 6 height 6
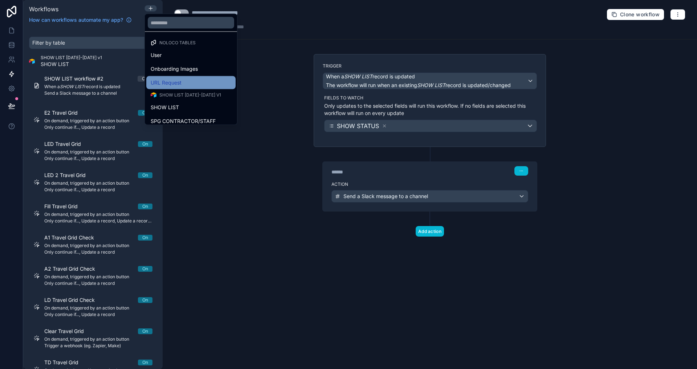
click at [183, 84] on div "URL Request" at bounding box center [191, 82] width 81 height 9
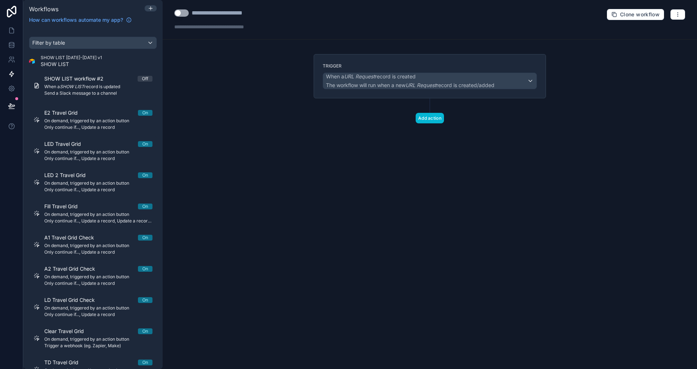
click at [402, 84] on span "The workflow will run when a new URL Request record is created/added" at bounding box center [410, 85] width 168 height 6
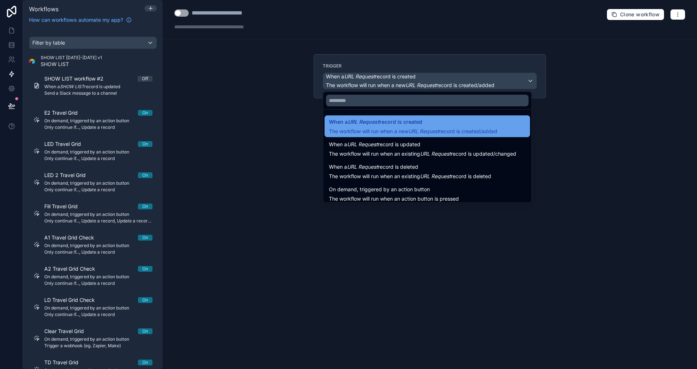
click at [363, 131] on span "The workflow will run when a new URL Request record is created/added" at bounding box center [413, 131] width 168 height 6
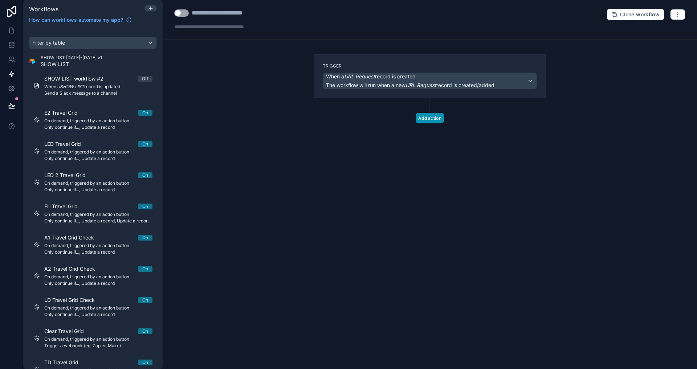
click at [428, 117] on button "Add action" at bounding box center [430, 118] width 28 height 11
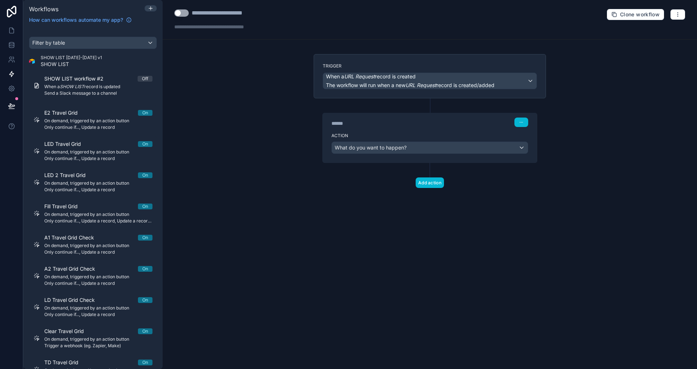
click at [387, 150] on span "What do you want to happen?" at bounding box center [371, 147] width 72 height 6
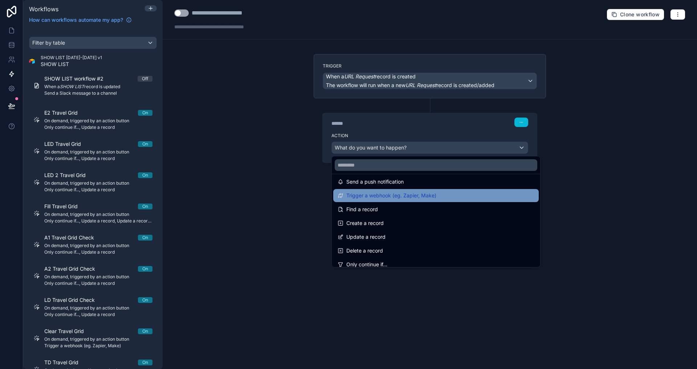
scroll to position [29, 0]
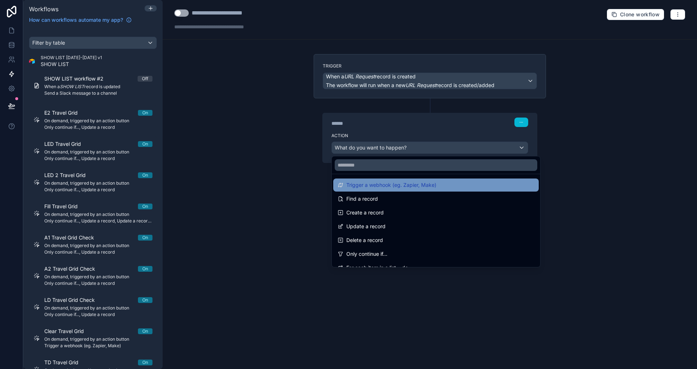
click at [407, 186] on span "Trigger a webhook (eg. Zapier, Make)" at bounding box center [391, 185] width 90 height 9
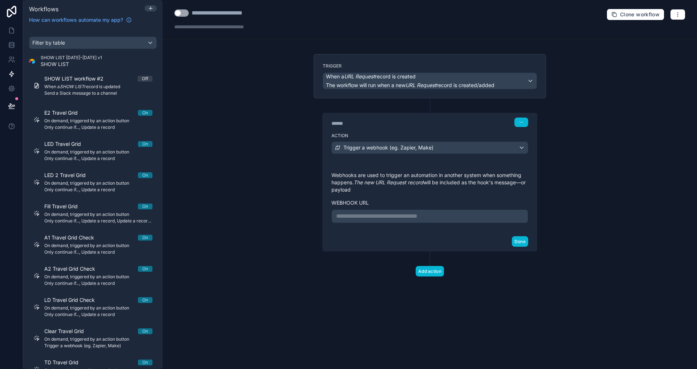
click at [563, 234] on div "**********" at bounding box center [430, 184] width 534 height 369
click at [423, 146] on span "Trigger a webhook (eg. Zapier, Make)" at bounding box center [388, 147] width 90 height 7
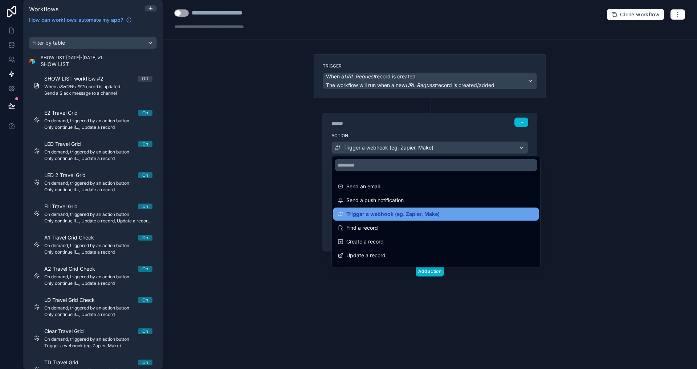
scroll to position [0, 0]
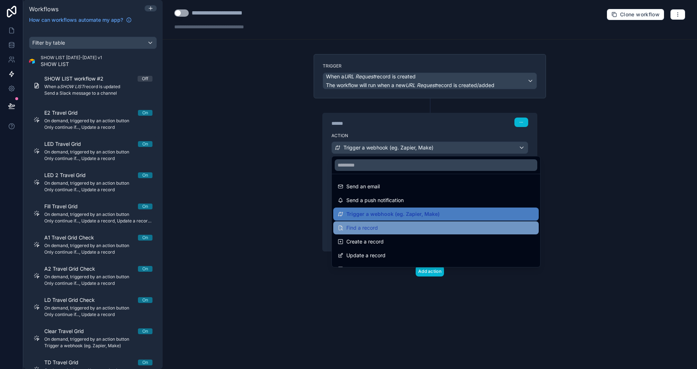
click at [394, 229] on div "Find a record" at bounding box center [436, 228] width 197 height 9
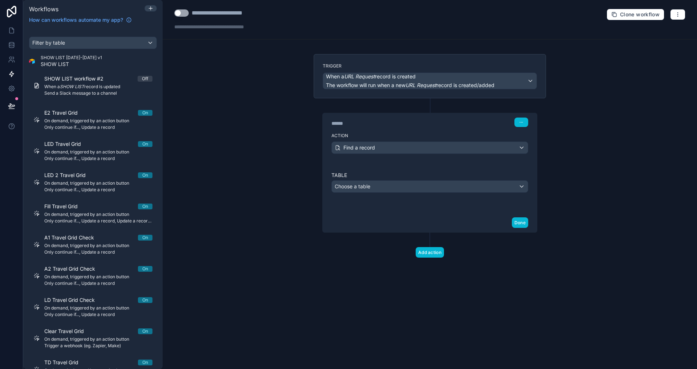
click at [384, 187] on div "Choose a table" at bounding box center [430, 187] width 196 height 12
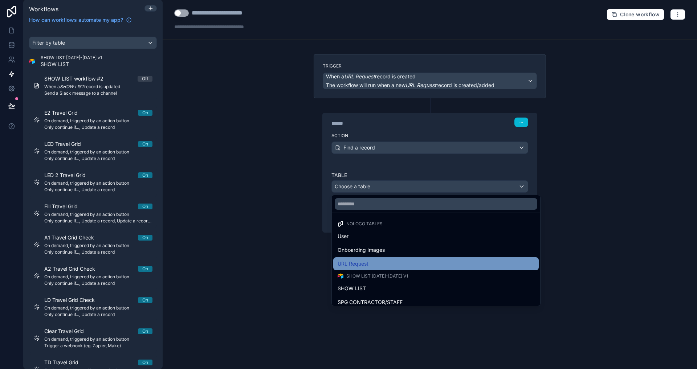
click at [378, 262] on div "URL Request" at bounding box center [436, 264] width 197 height 9
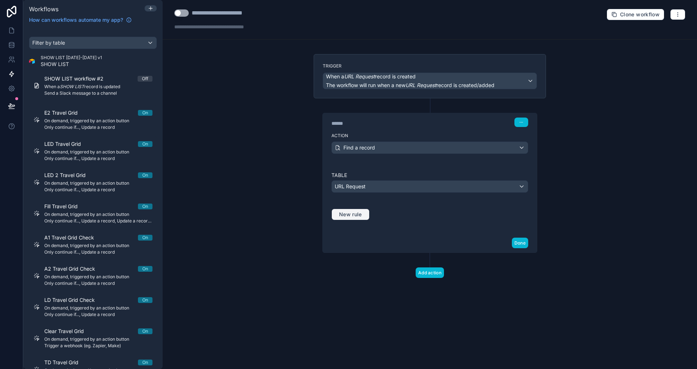
click at [355, 214] on span "New rule" at bounding box center [350, 214] width 29 height 7
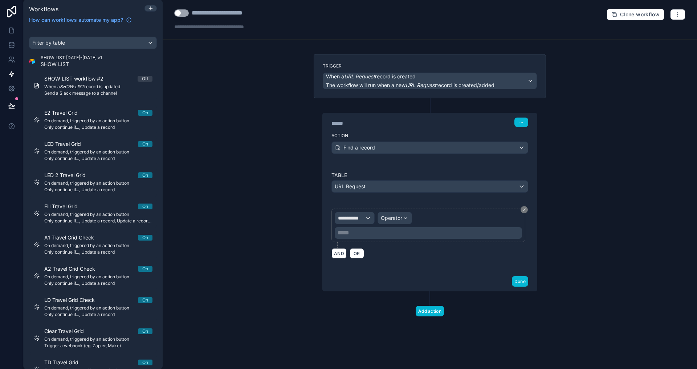
click at [359, 217] on span "**********" at bounding box center [351, 218] width 27 height 7
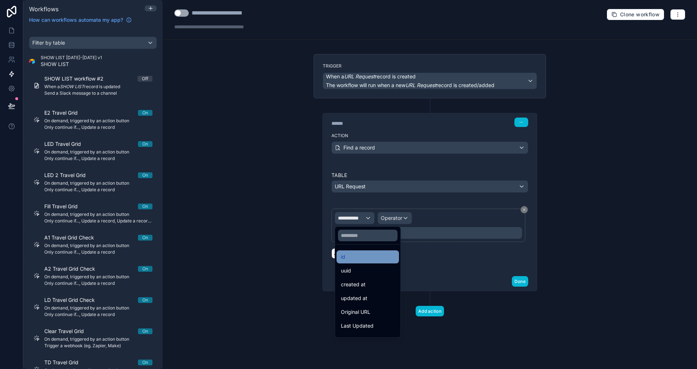
click at [372, 262] on div "id" at bounding box center [368, 257] width 62 height 13
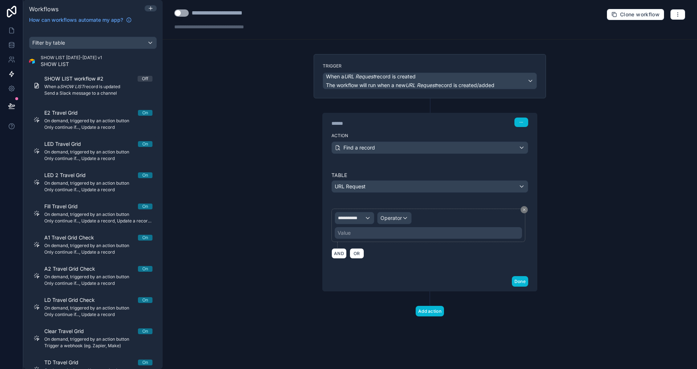
click at [398, 220] on span "Operator" at bounding box center [390, 218] width 21 height 6
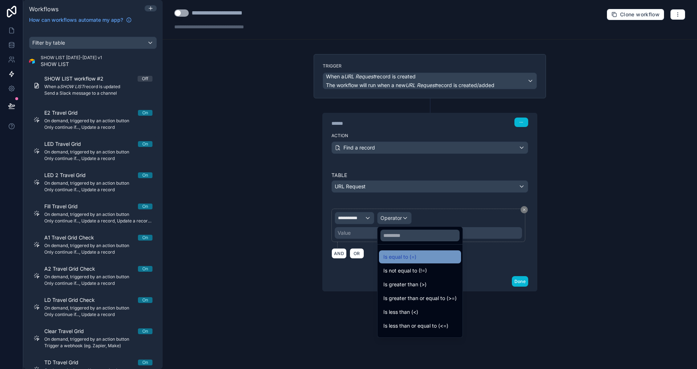
click at [406, 257] on span "Is equal to (=)" at bounding box center [399, 257] width 33 height 9
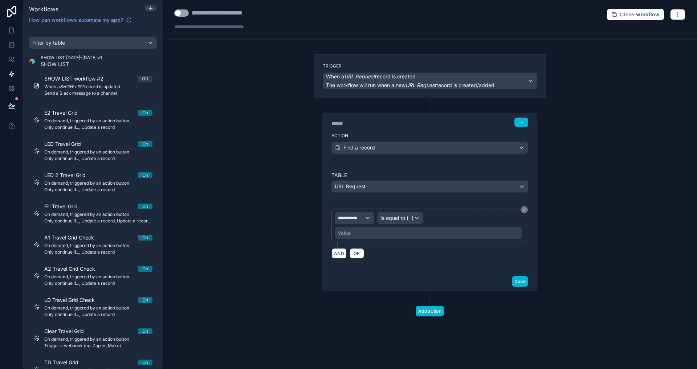
click at [364, 232] on div "Value" at bounding box center [428, 233] width 187 height 12
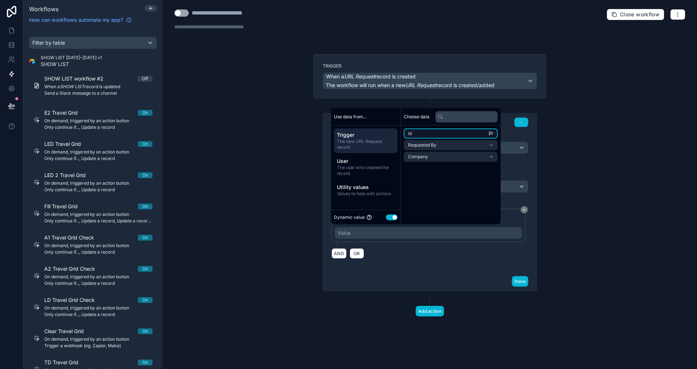
click at [435, 131] on li "id" at bounding box center [451, 134] width 94 height 10
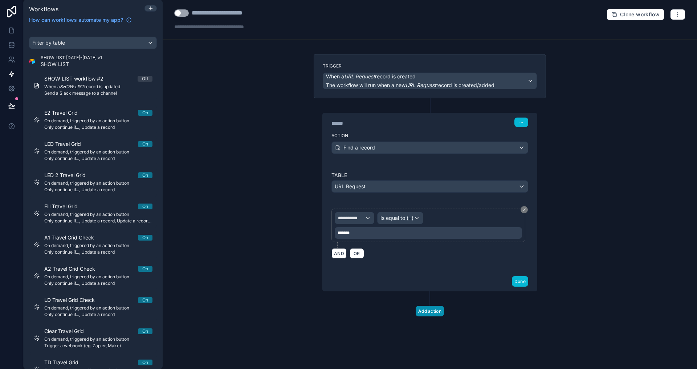
click at [434, 310] on button "Add action" at bounding box center [430, 311] width 28 height 11
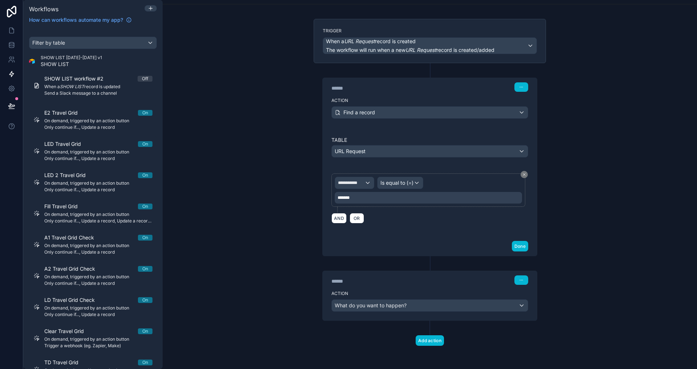
scroll to position [35, 0]
click at [424, 309] on div "What do you want to happen?" at bounding box center [430, 306] width 196 height 12
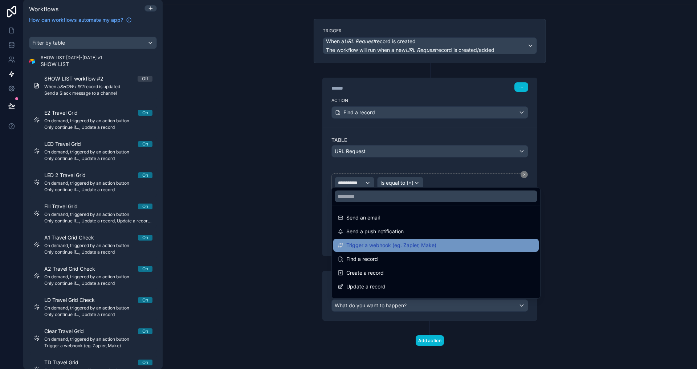
click at [398, 244] on span "Trigger a webhook (eg. Zapier, Make)" at bounding box center [391, 245] width 90 height 9
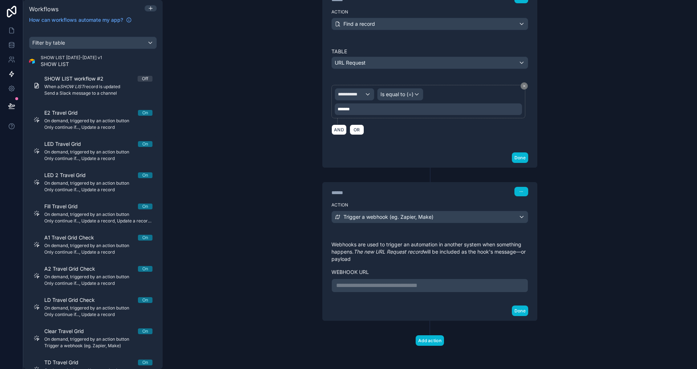
scroll to position [124, 0]
click at [379, 286] on p "**********" at bounding box center [429, 285] width 187 height 9
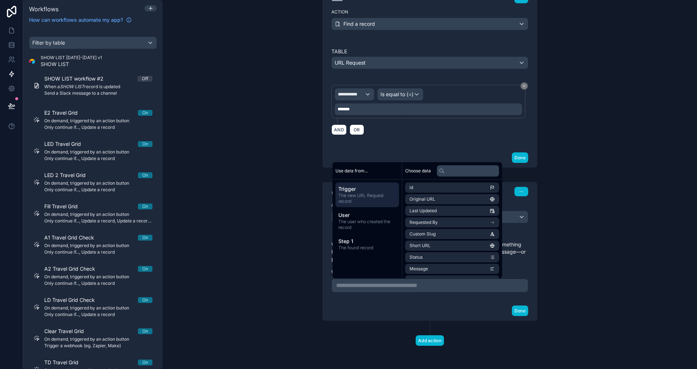
click at [302, 336] on div "**********" at bounding box center [430, 184] width 534 height 369
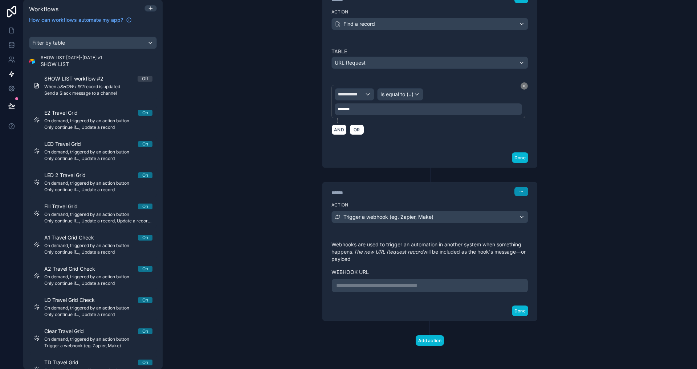
click at [524, 191] on button "button" at bounding box center [521, 191] width 14 height 9
click at [529, 219] on span "Delete" at bounding box center [534, 220] width 13 height 6
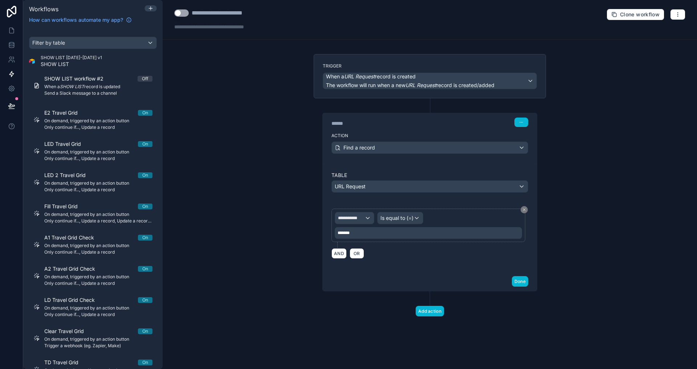
scroll to position [0, 0]
click at [525, 120] on button "button" at bounding box center [521, 122] width 14 height 9
click at [533, 149] on span "Delete" at bounding box center [534, 150] width 13 height 6
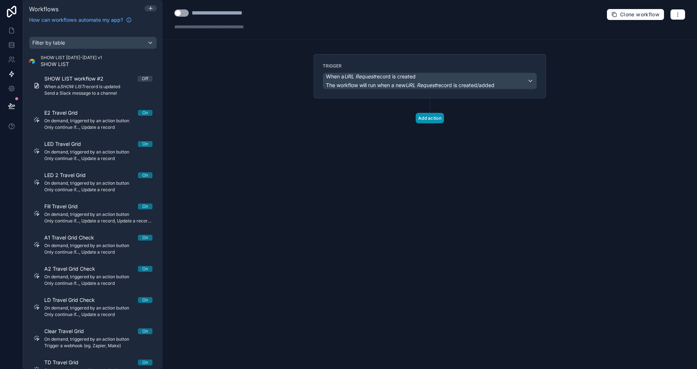
click at [432, 114] on button "Add action" at bounding box center [430, 118] width 28 height 11
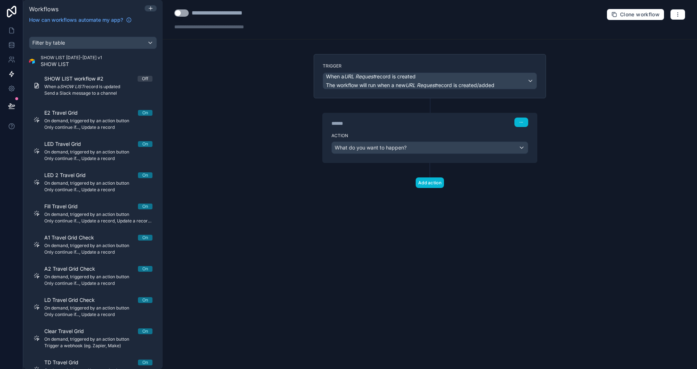
click at [414, 141] on div "Action What do you want to happen?" at bounding box center [430, 146] width 214 height 33
click at [416, 148] on div "What do you want to happen?" at bounding box center [430, 148] width 196 height 12
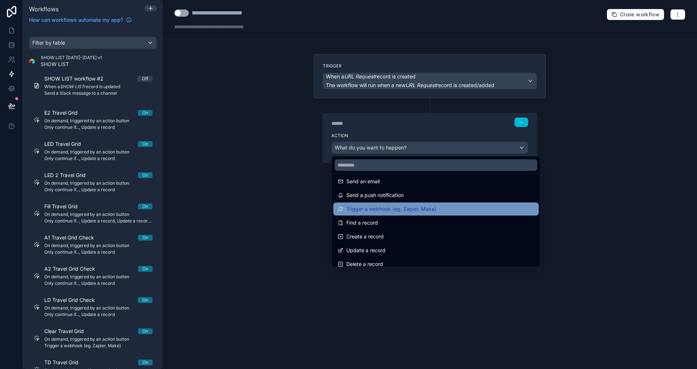
scroll to position [5, 0]
click at [396, 208] on span "Trigger a webhook (eg. Zapier, Make)" at bounding box center [391, 208] width 90 height 9
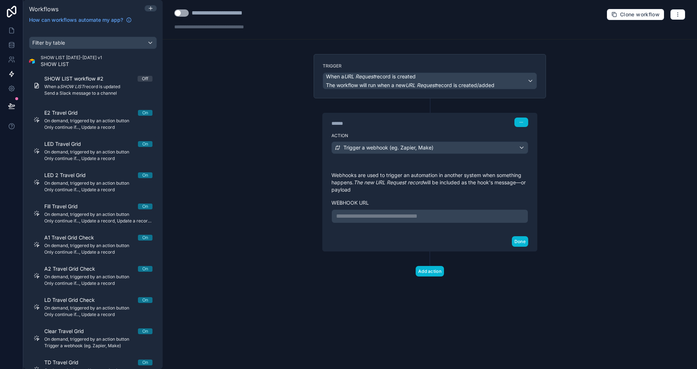
click at [378, 213] on p "**********" at bounding box center [429, 216] width 187 height 9
click at [362, 245] on div "Done" at bounding box center [430, 241] width 214 height 19
